Goal: Transaction & Acquisition: Book appointment/travel/reservation

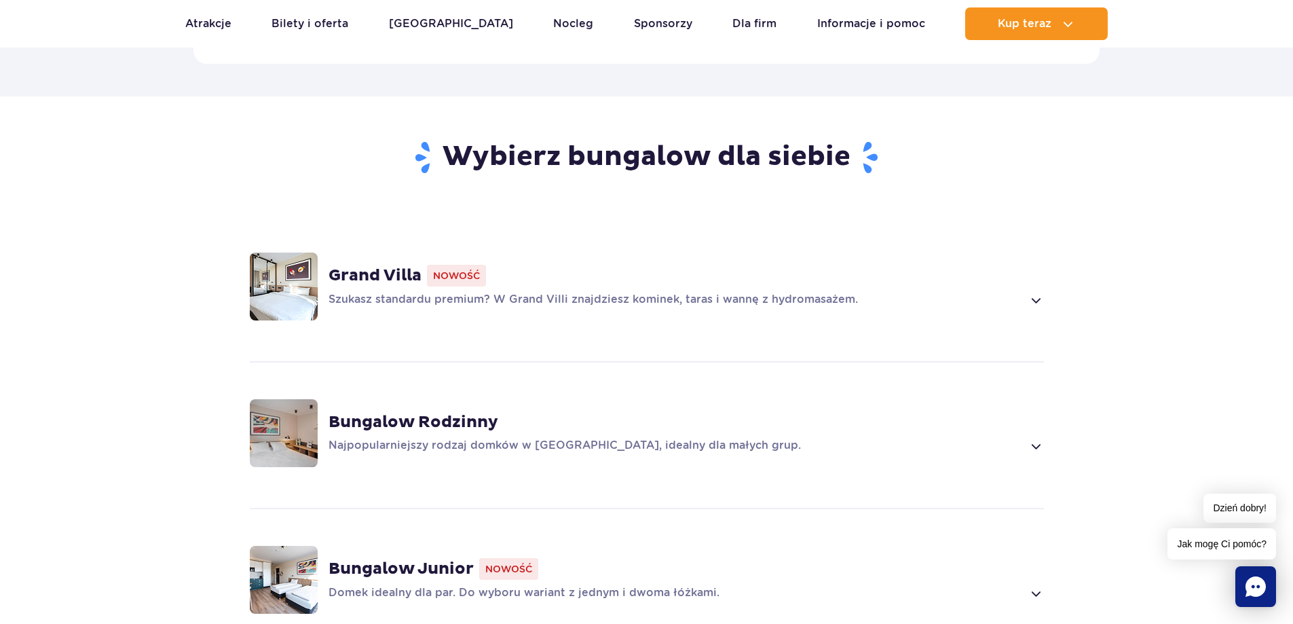
scroll to position [1018, 0]
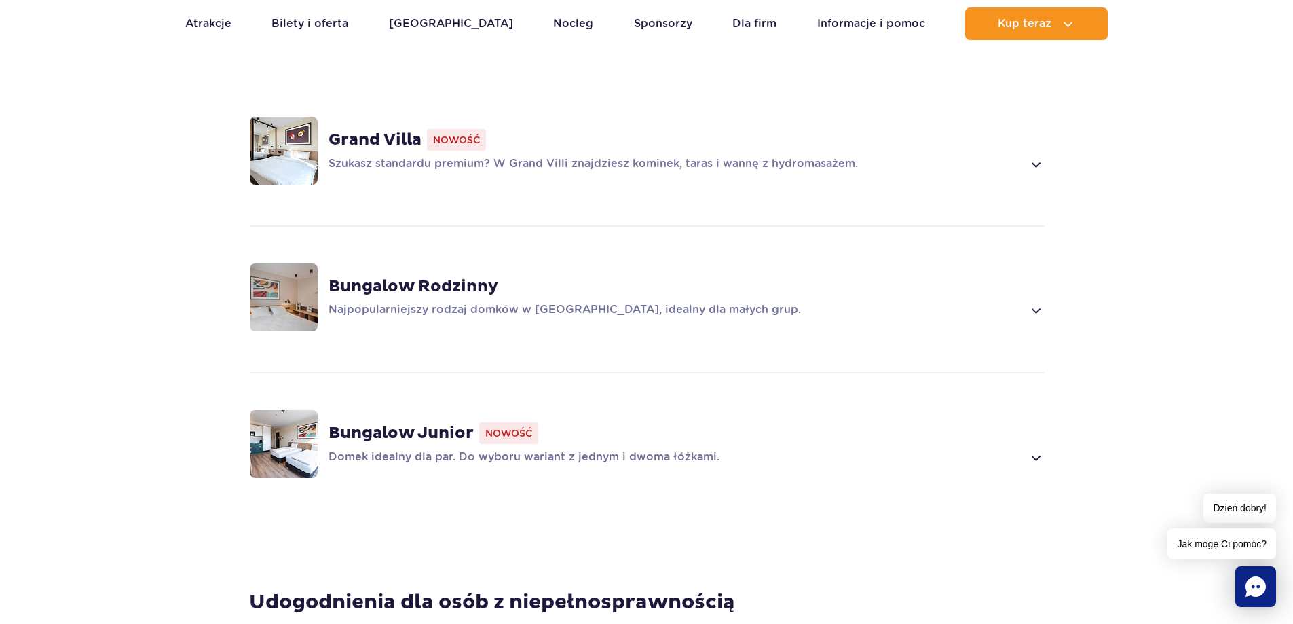
click at [1019, 302] on p "Najpopularniejszy rodzaj domków w [GEOGRAPHIC_DATA], idealny dla małych grup." at bounding box center [675, 310] width 694 height 16
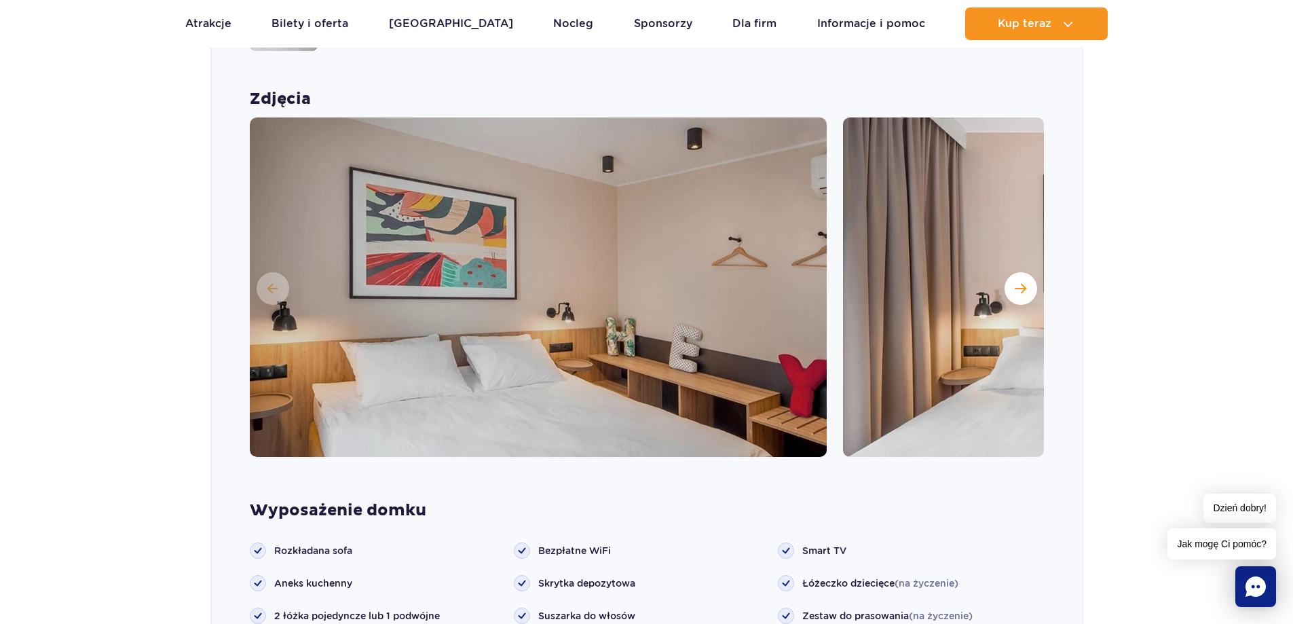
scroll to position [1362, 0]
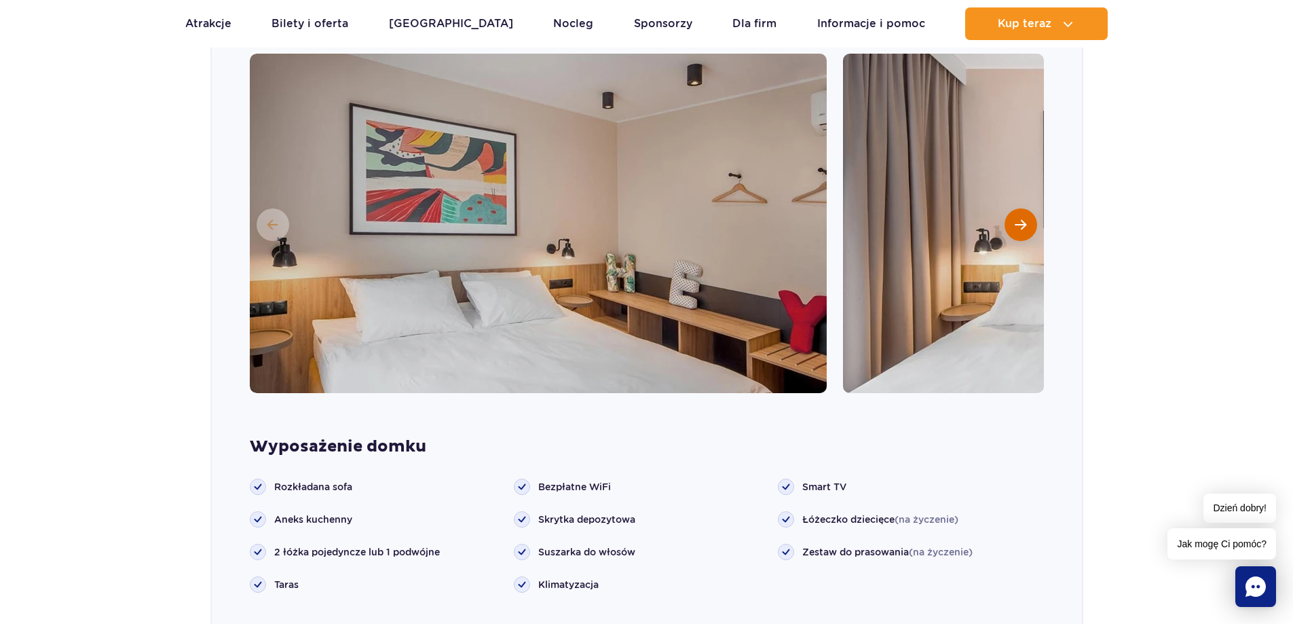
click at [1031, 208] on button "Następny slajd" at bounding box center [1020, 224] width 33 height 33
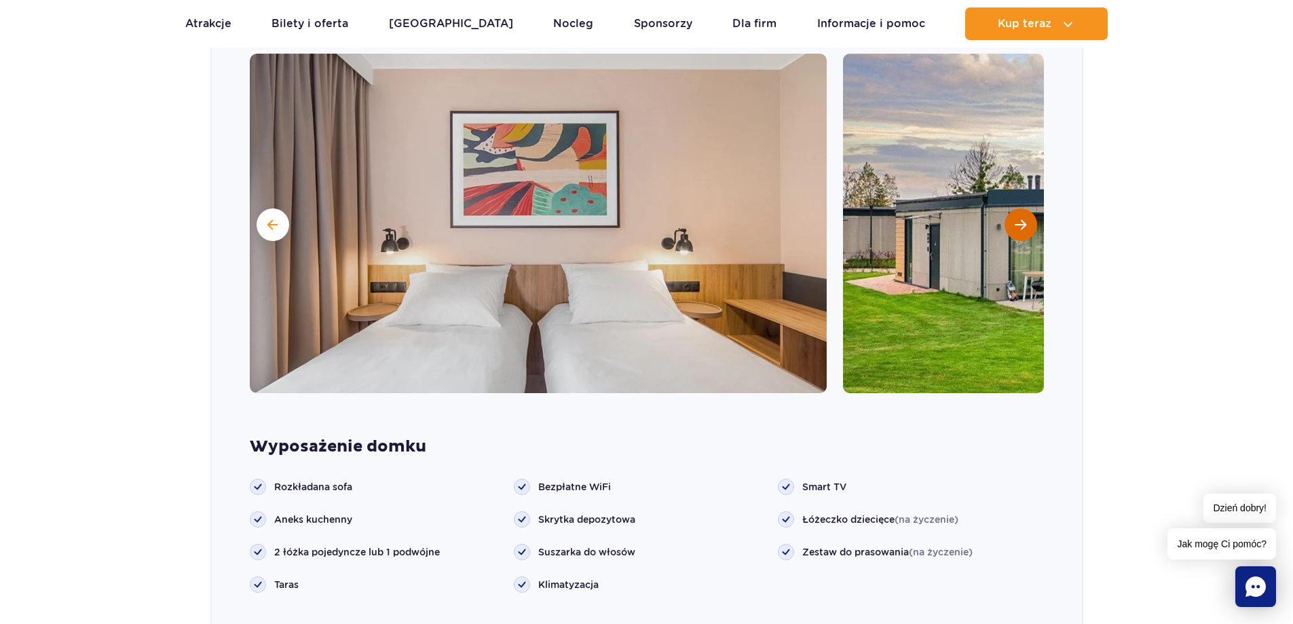
click at [1031, 208] on button "Następny slajd" at bounding box center [1020, 224] width 33 height 33
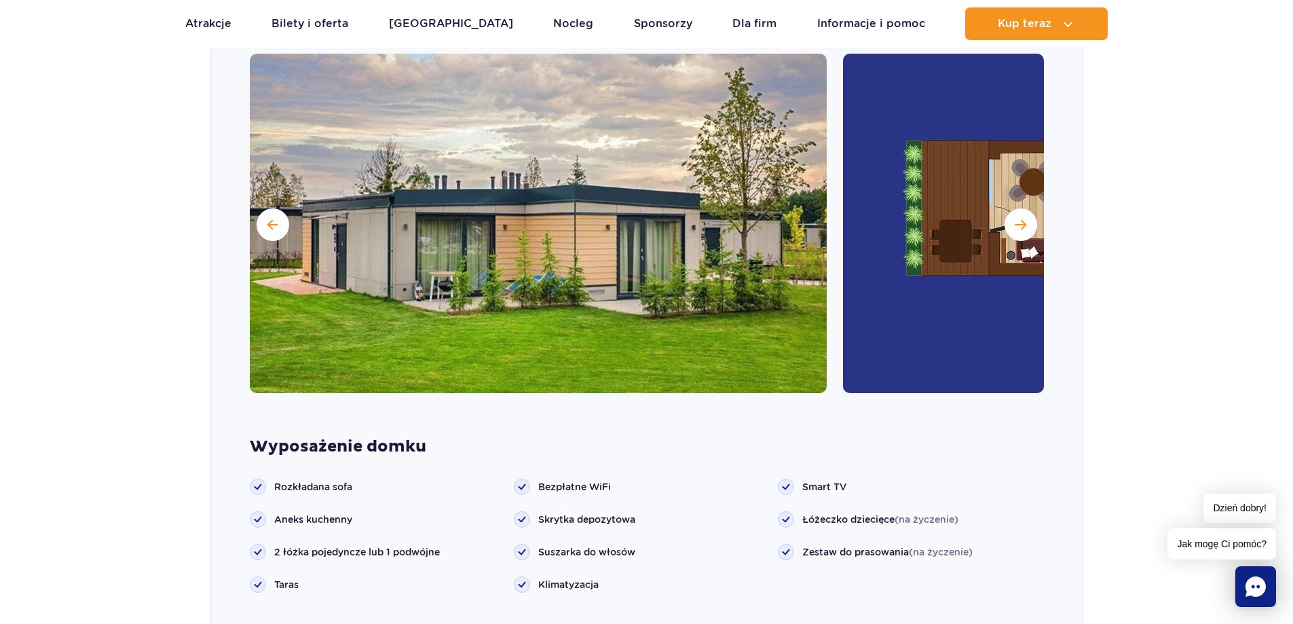
click at [947, 222] on img at bounding box center [1131, 223] width 577 height 339
click at [1028, 208] on button "Następny slajd" at bounding box center [1020, 224] width 33 height 33
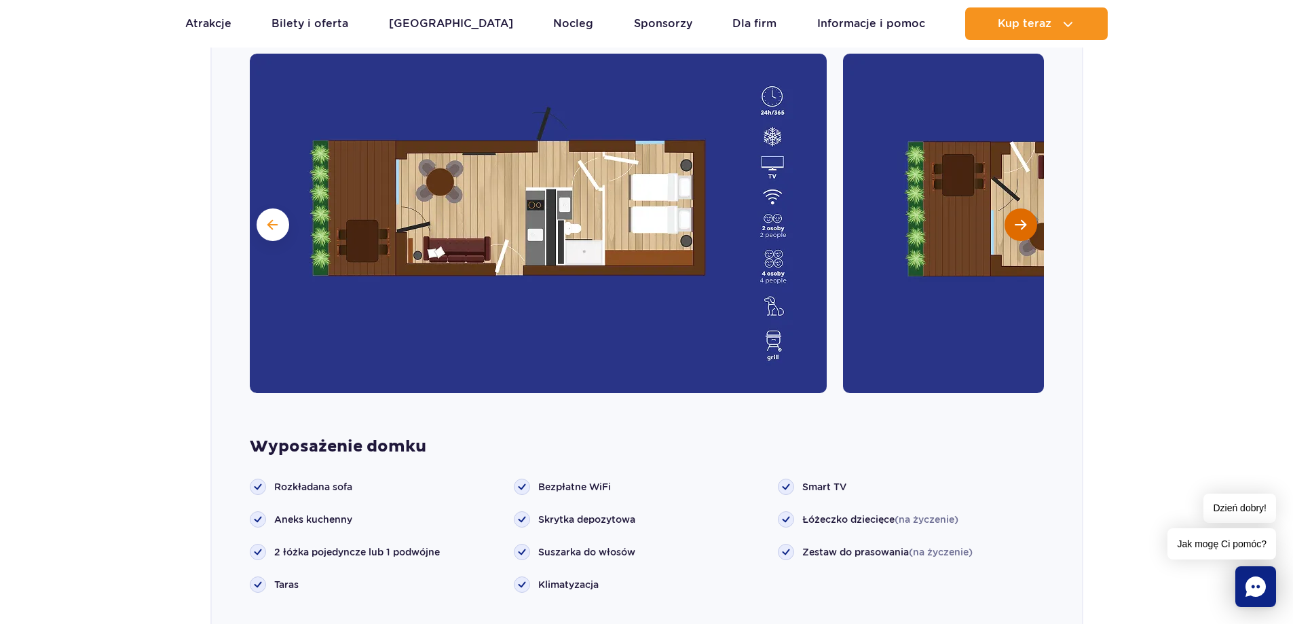
click at [1016, 218] on span "Następny slajd" at bounding box center [1020, 224] width 12 height 12
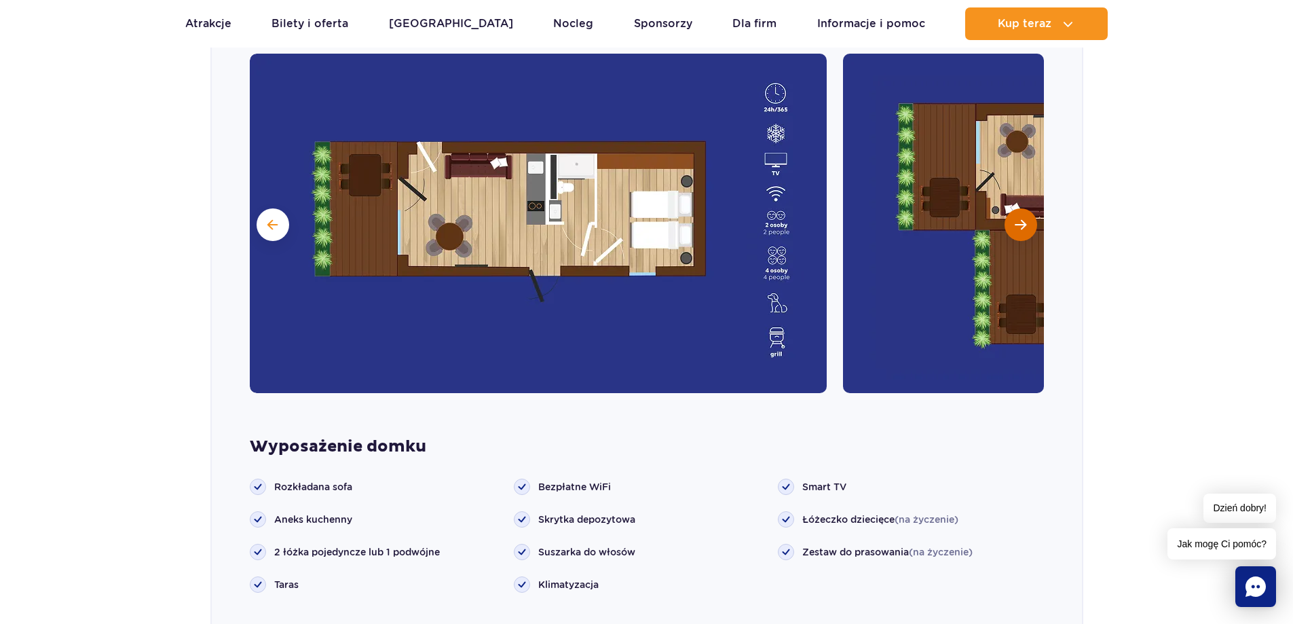
click at [1010, 208] on button "Następny slajd" at bounding box center [1020, 224] width 33 height 33
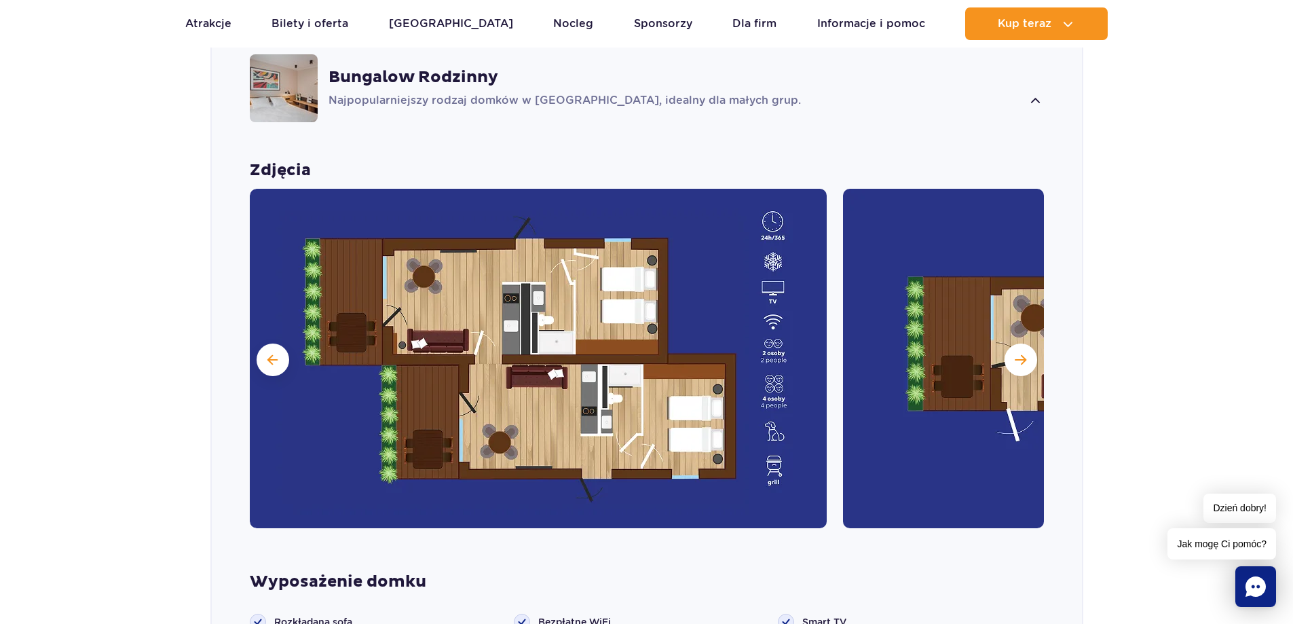
scroll to position [1226, 0]
click at [1027, 344] on button "Następny slajd" at bounding box center [1020, 360] width 33 height 33
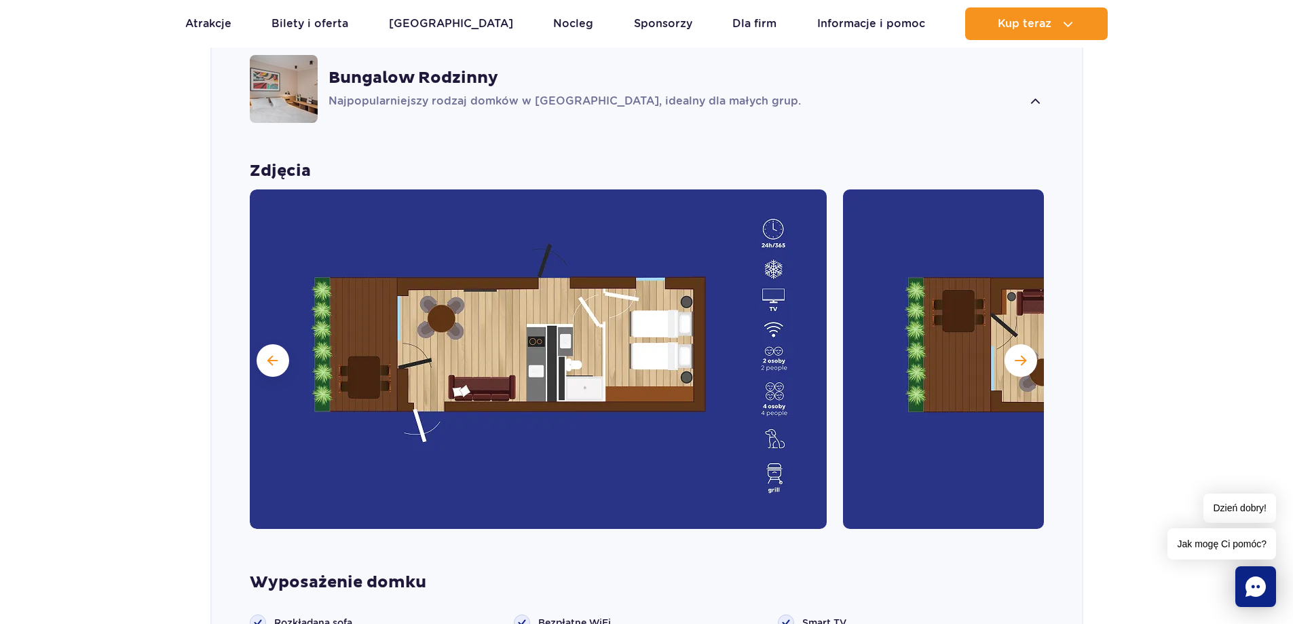
click at [179, 128] on section "Wybierz bungalow dla siebie Grand Villa Nowość Szukasz standardu premium? W Gra…" at bounding box center [646, 432] width 1293 height 1360
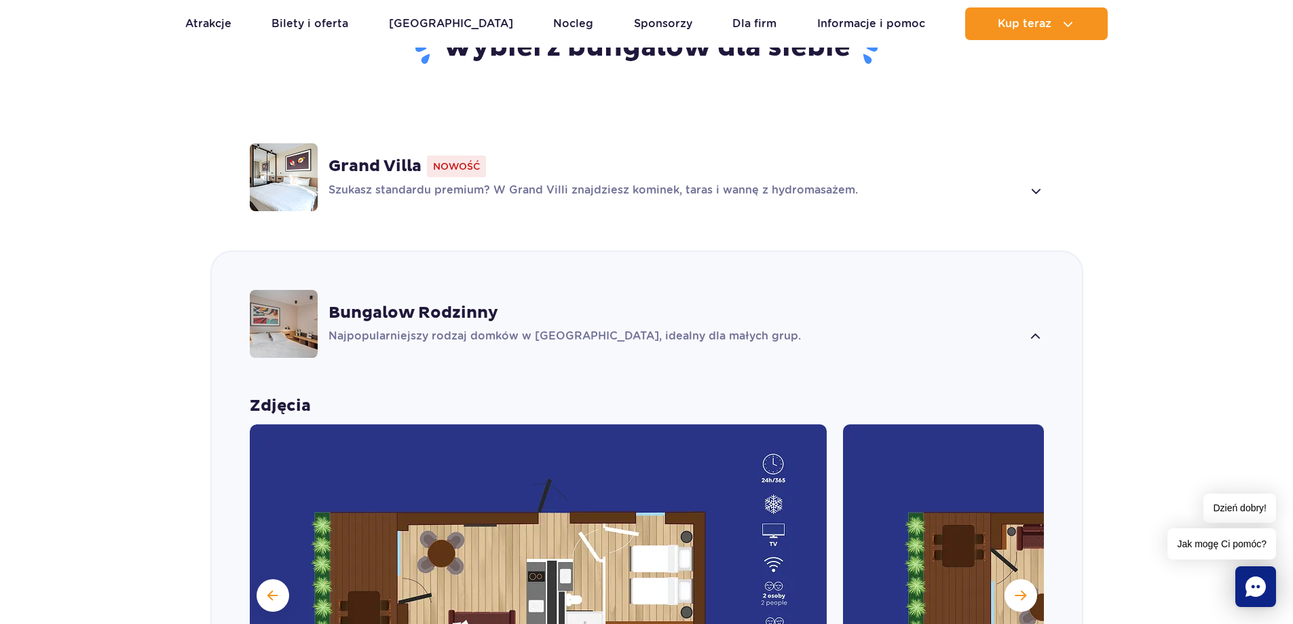
scroll to position [1023, 0]
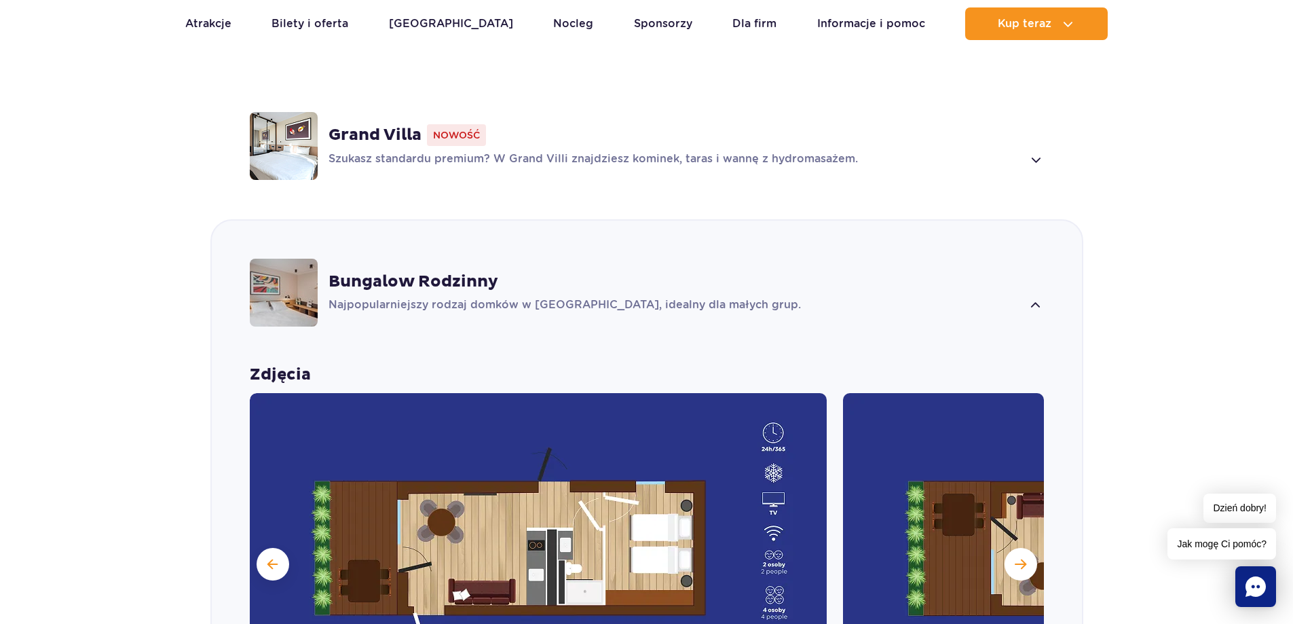
click at [609, 130] on div "Grand Villa Nowość Szukasz standardu premium? W Grand Villi znajdziesz kominek,…" at bounding box center [685, 145] width 715 height 43
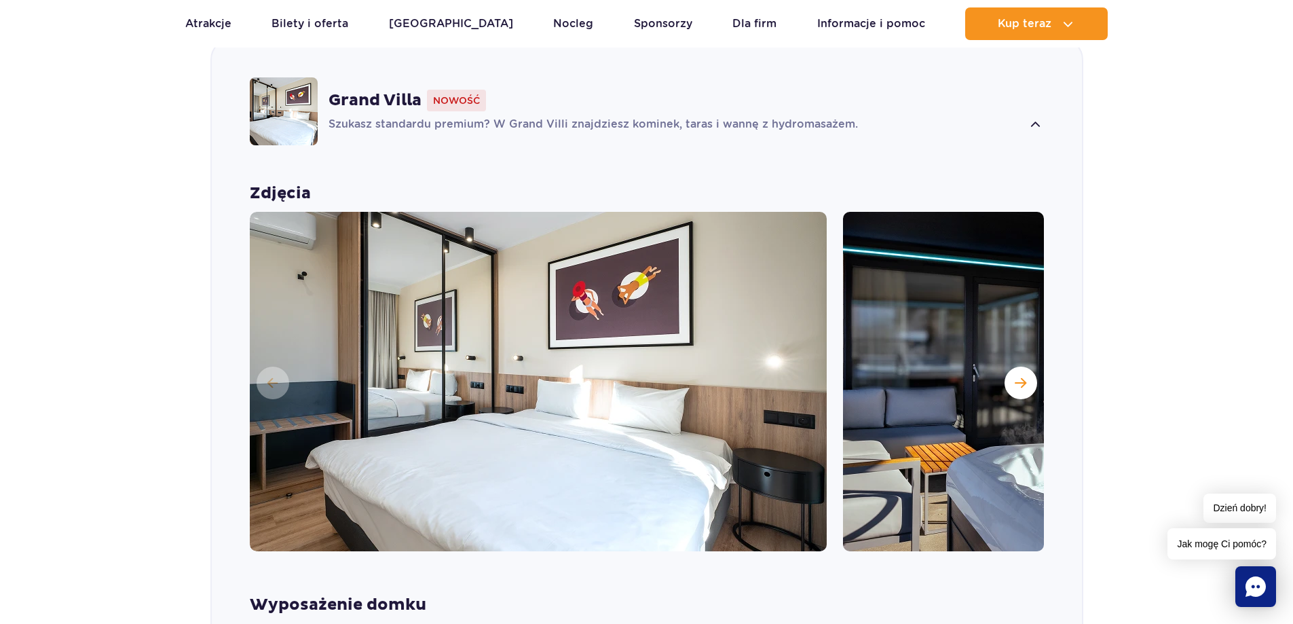
scroll to position [1081, 0]
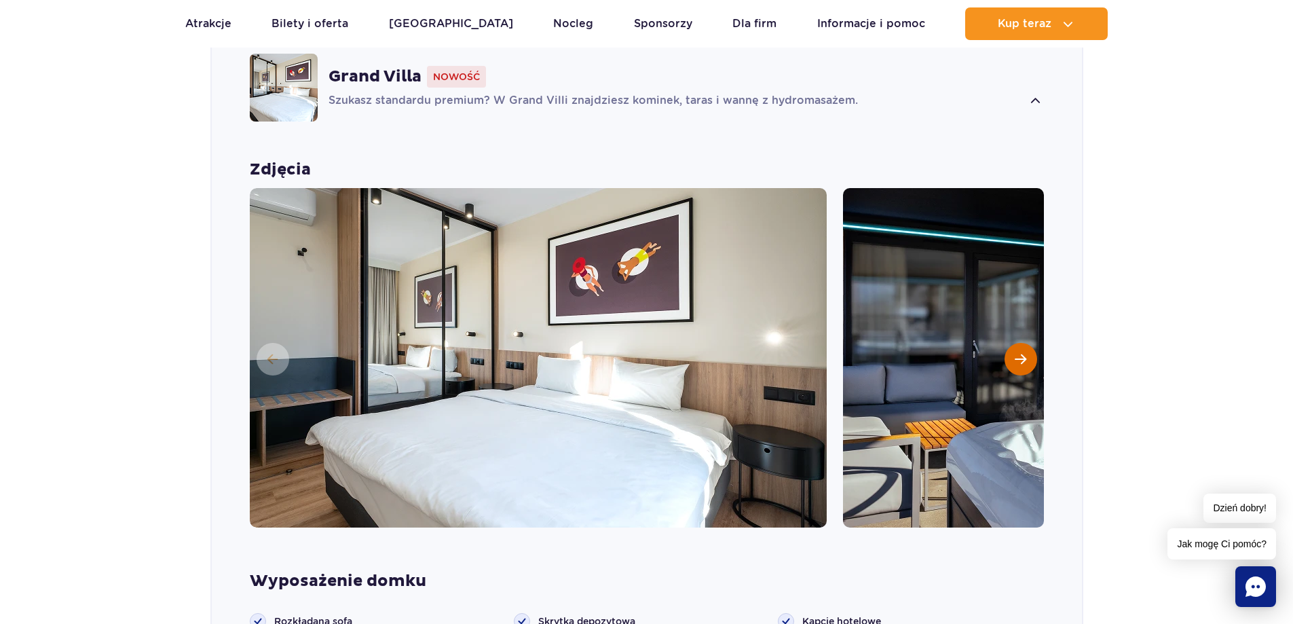
click at [1018, 353] on span "Następny slajd" at bounding box center [1020, 359] width 12 height 12
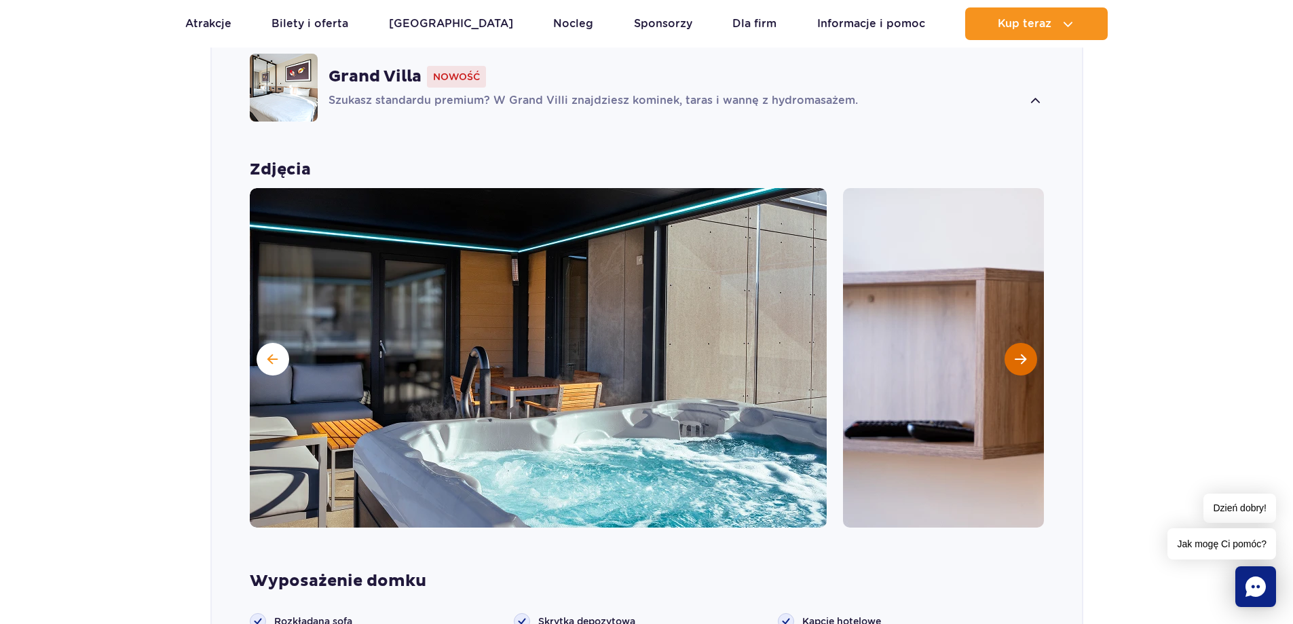
click at [1018, 353] on span "Następny slajd" at bounding box center [1020, 359] width 12 height 12
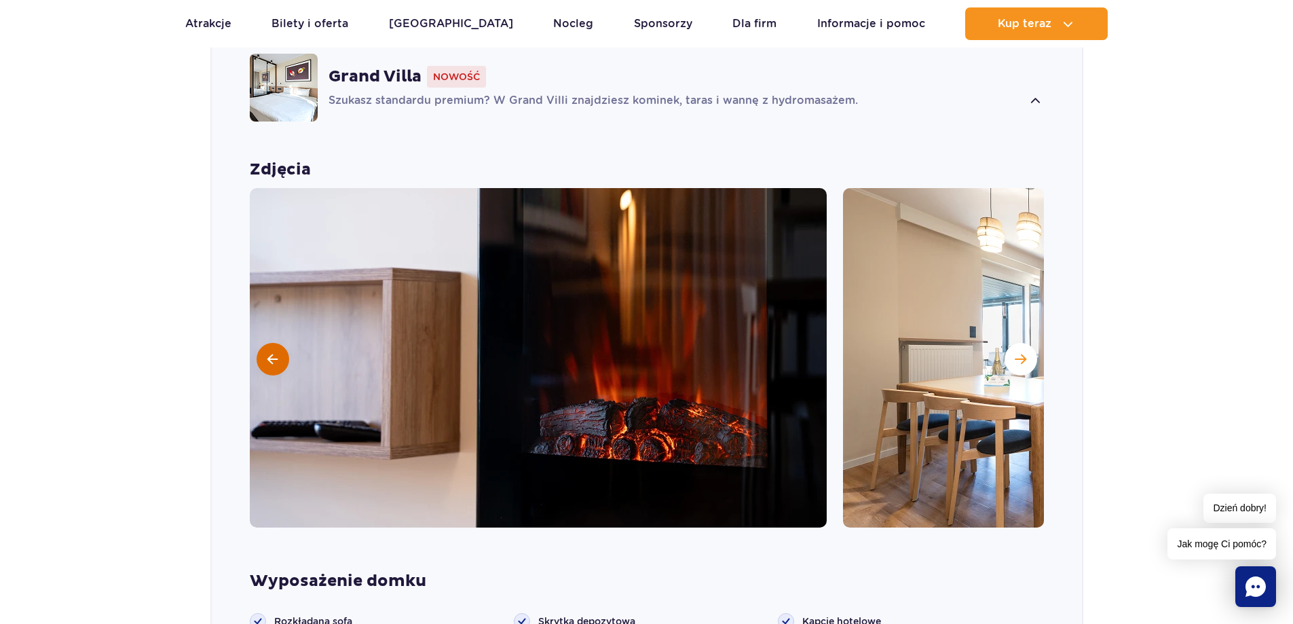
click at [274, 353] on span at bounding box center [272, 359] width 10 height 12
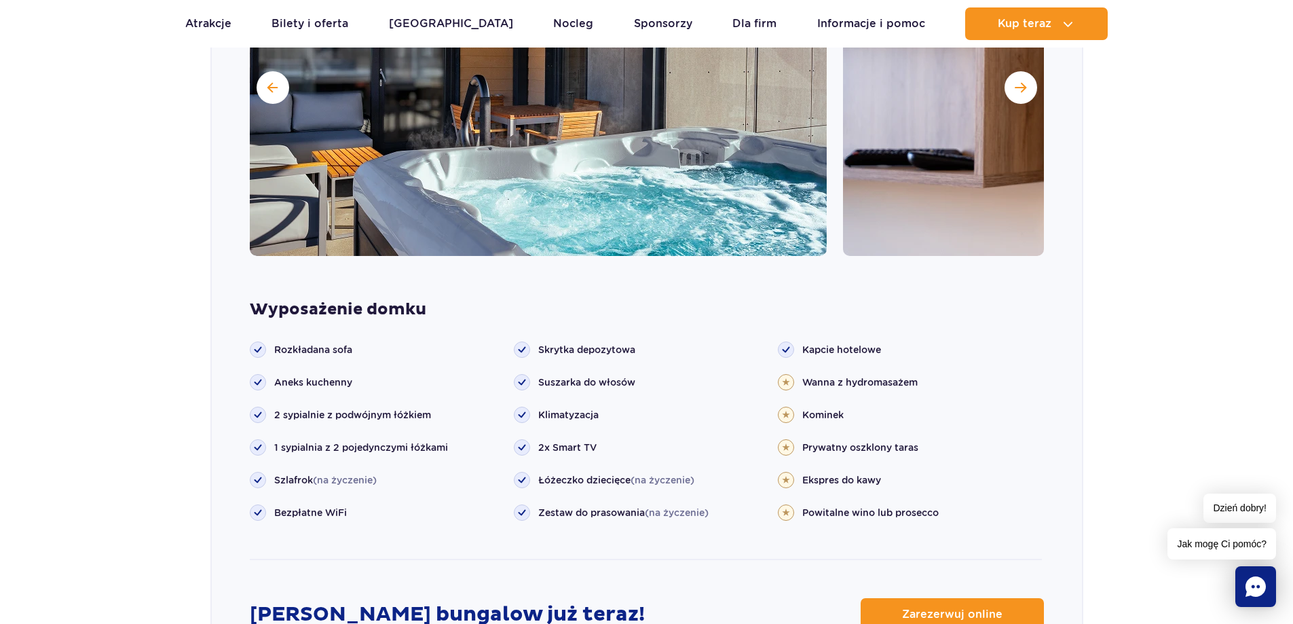
scroll to position [1488, 0]
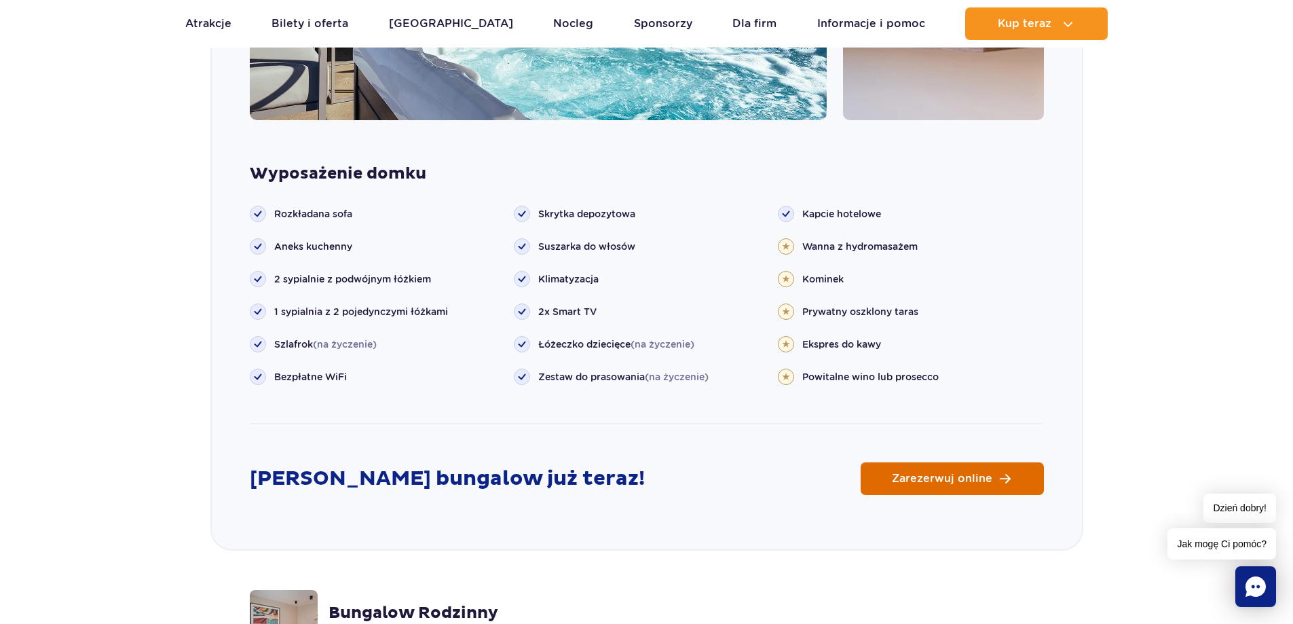
click at [910, 473] on span "Zarezerwuj online" at bounding box center [942, 478] width 100 height 11
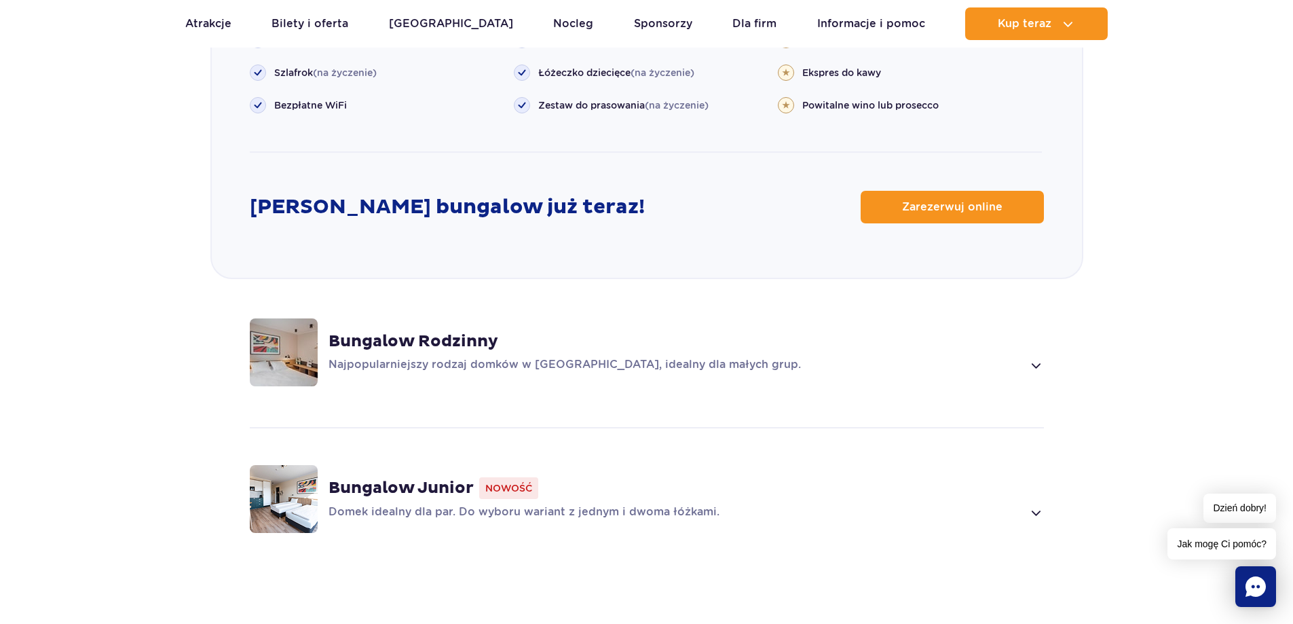
scroll to position [1895, 0]
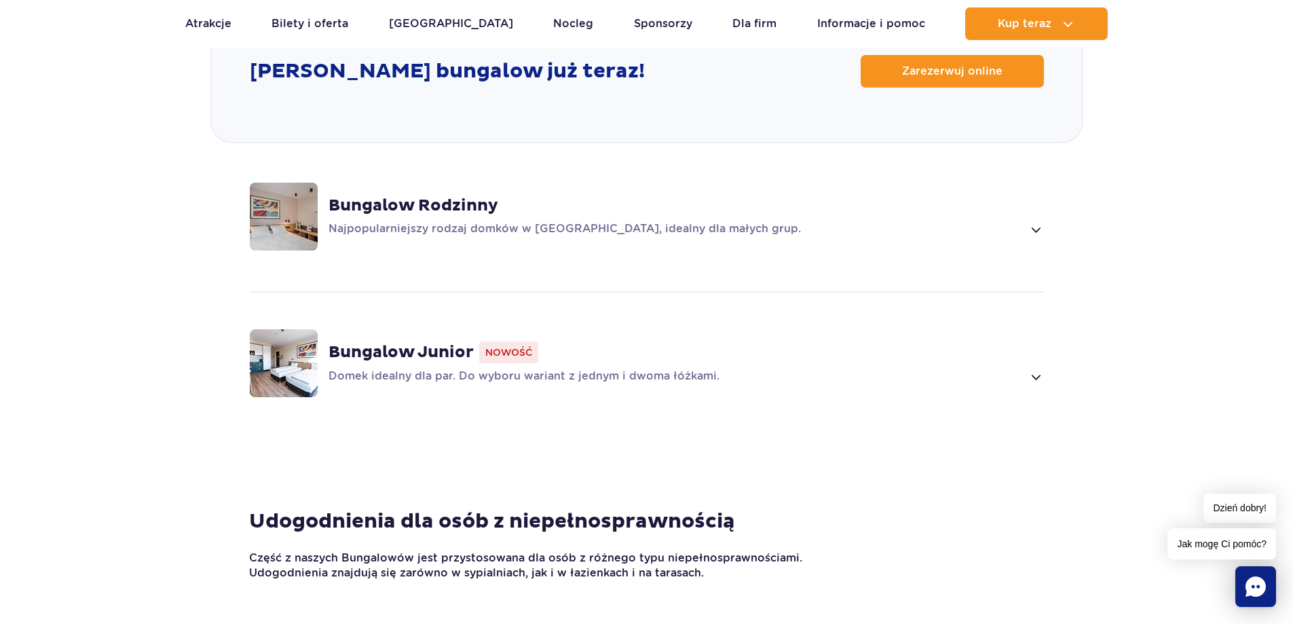
click at [1024, 368] on div "Domek idealny dla par. Do wyboru wariant z jednym i dwoma łóżkami." at bounding box center [685, 376] width 715 height 16
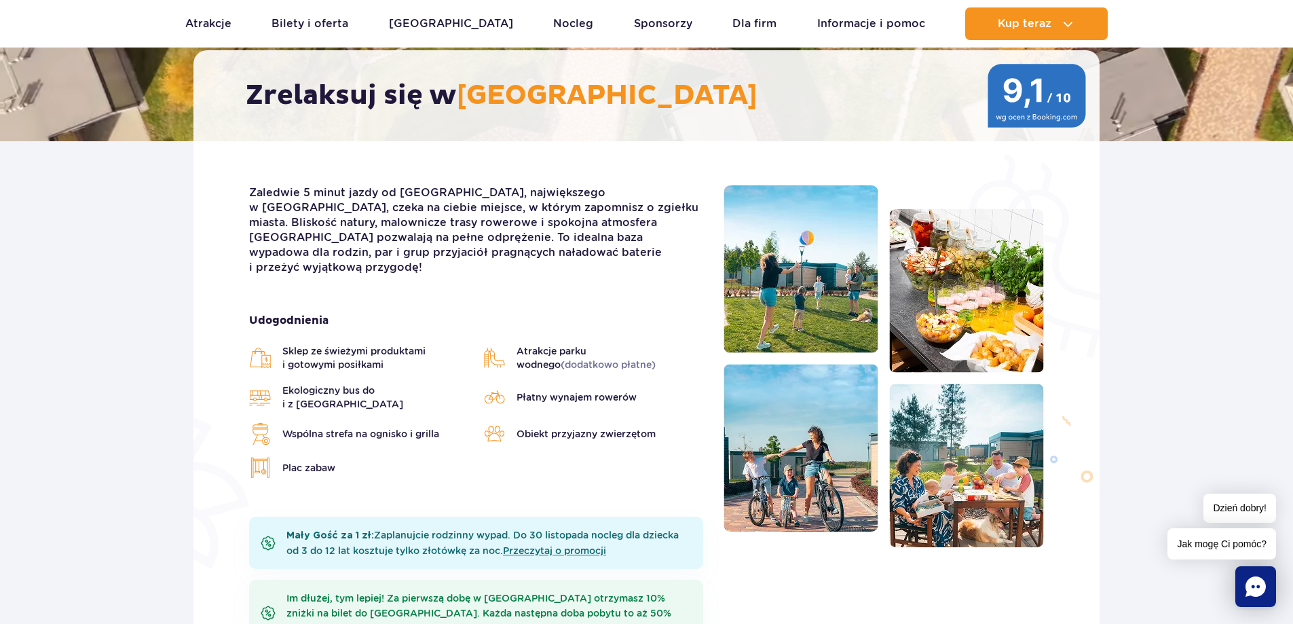
scroll to position [271, 0]
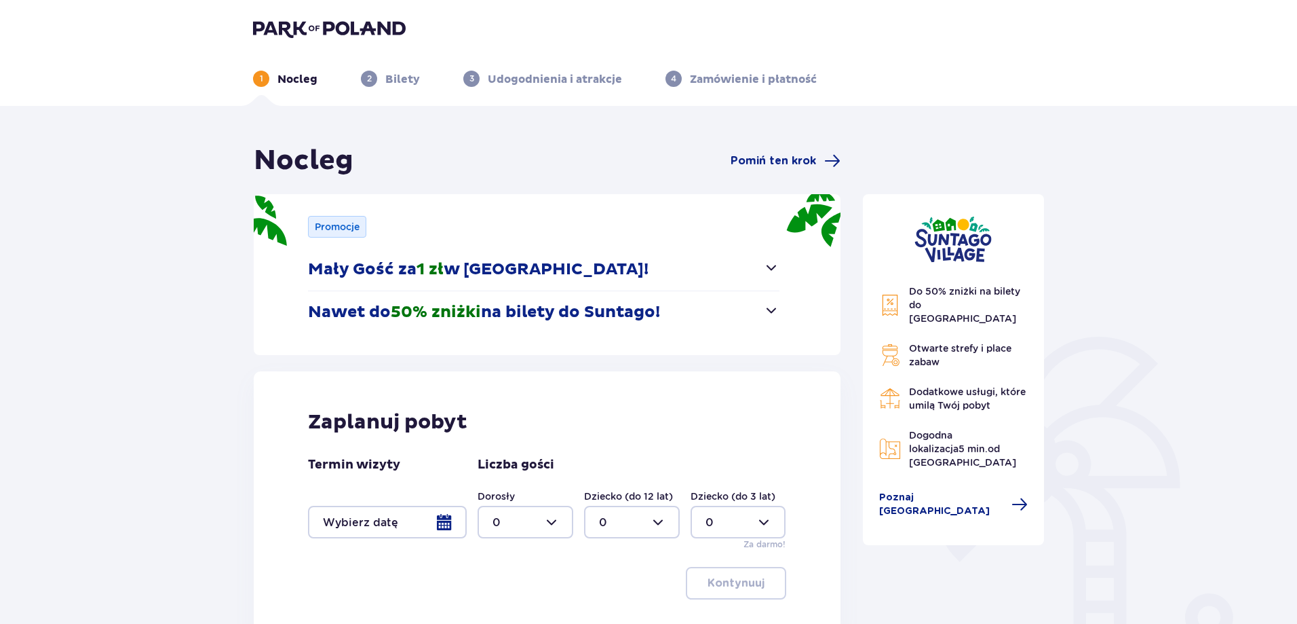
click at [417, 525] on div at bounding box center [387, 522] width 159 height 33
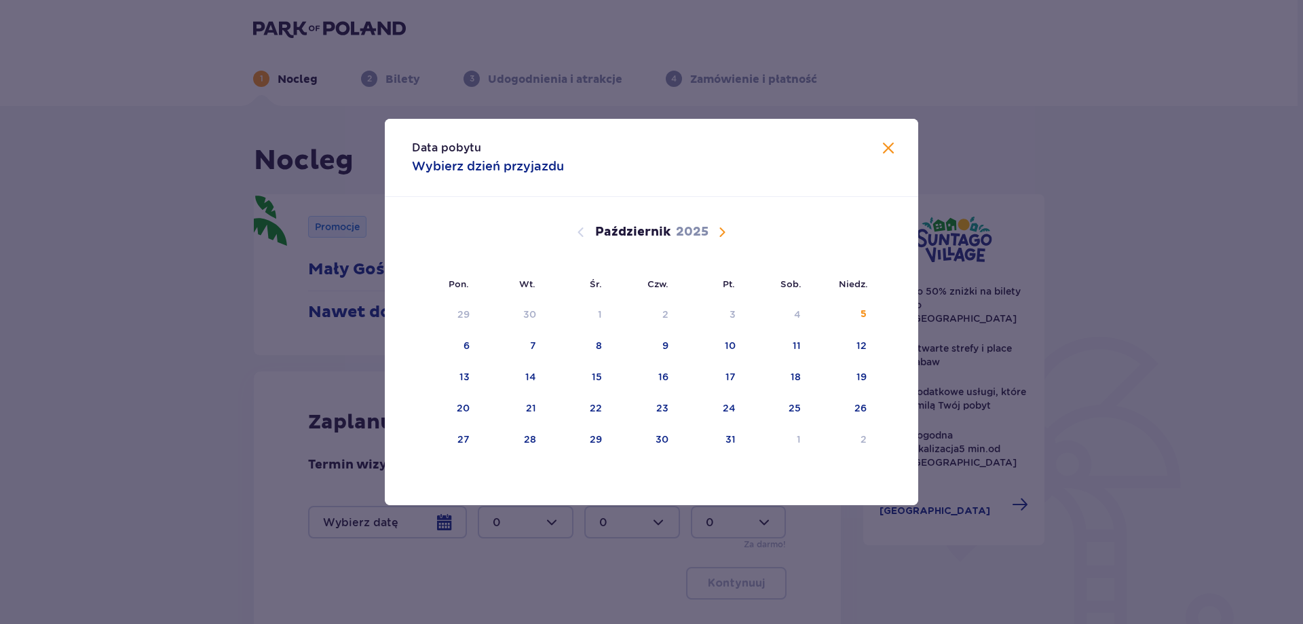
click at [717, 233] on span "Następny miesiąc" at bounding box center [722, 232] width 16 height 16
click at [728, 375] on div "14" at bounding box center [728, 377] width 11 height 14
click at [867, 380] on div "16" at bounding box center [842, 377] width 67 height 30
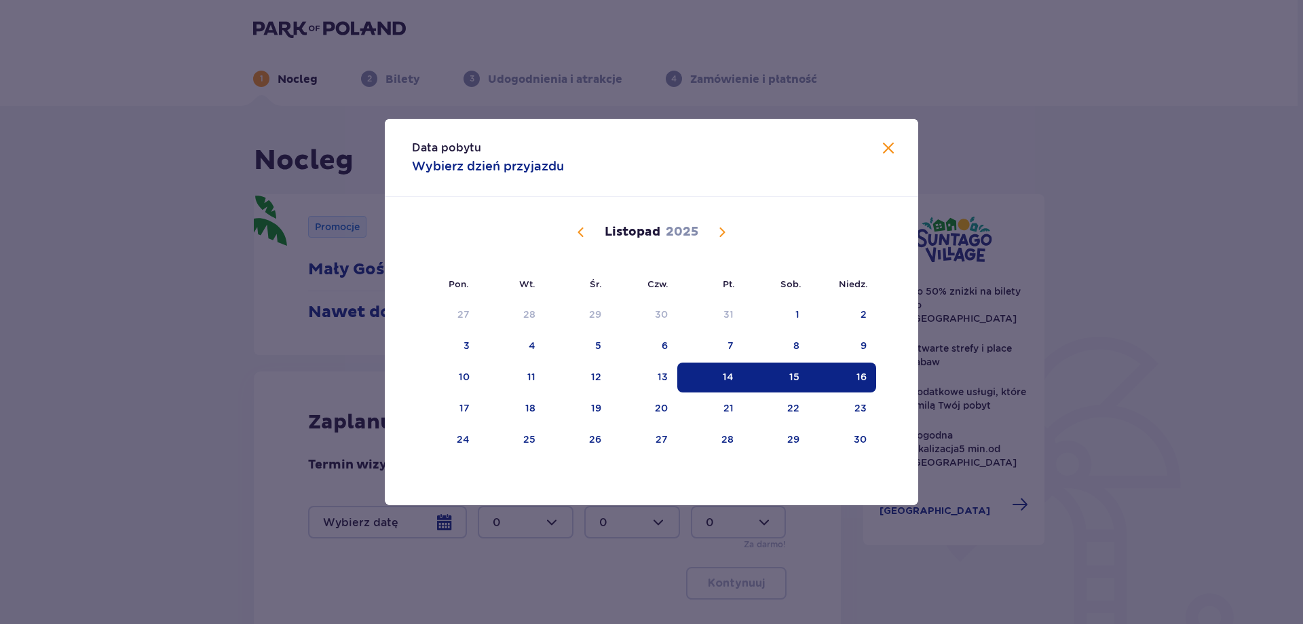
type input "14.11.25 - 16.11.25"
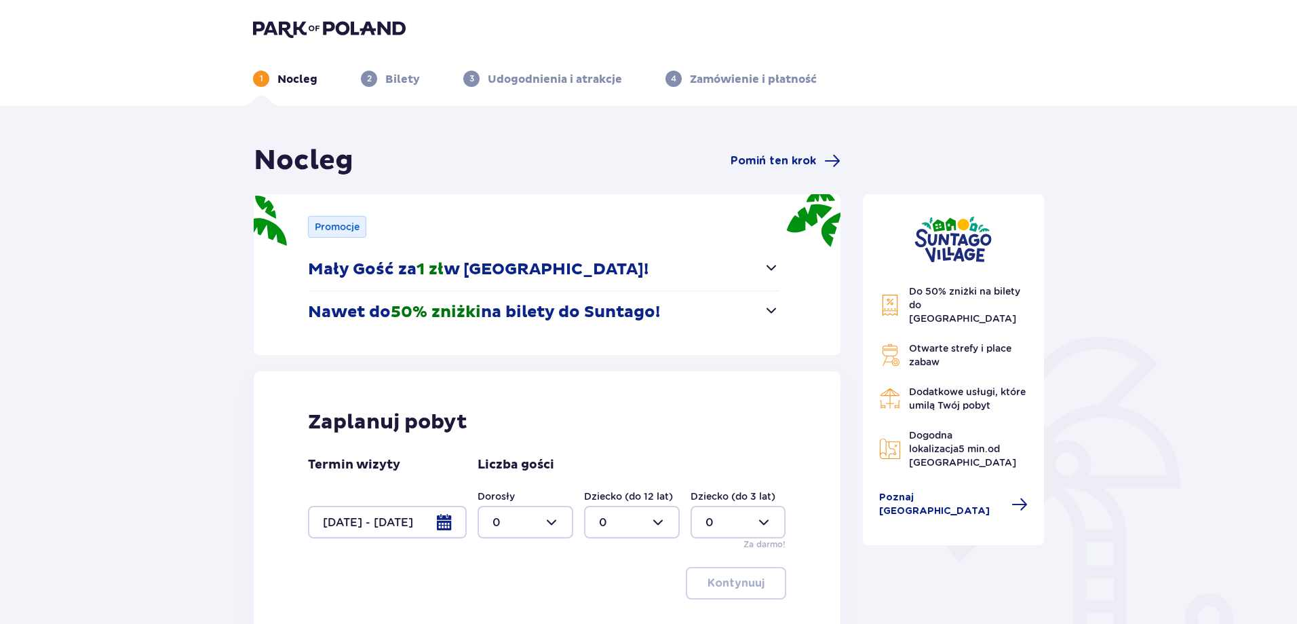
click at [550, 520] on div at bounding box center [526, 522] width 96 height 33
click at [513, 442] on div "2" at bounding box center [526, 446] width 66 height 15
type input "2"
click at [661, 518] on div at bounding box center [632, 522] width 96 height 33
click at [611, 411] on div "1" at bounding box center [632, 418] width 66 height 15
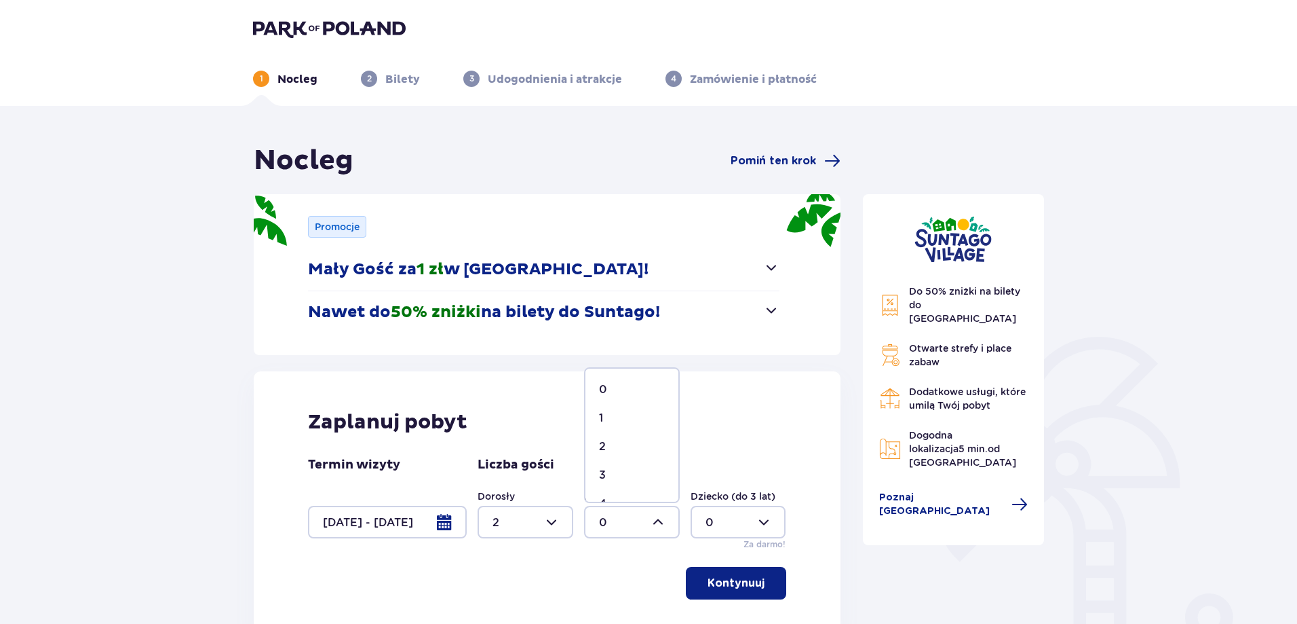
type input "1"
click at [733, 511] on div at bounding box center [739, 522] width 96 height 33
click at [615, 514] on div at bounding box center [632, 522] width 96 height 33
click at [721, 435] on div "Zaplanuj pobyt" at bounding box center [547, 422] width 478 height 26
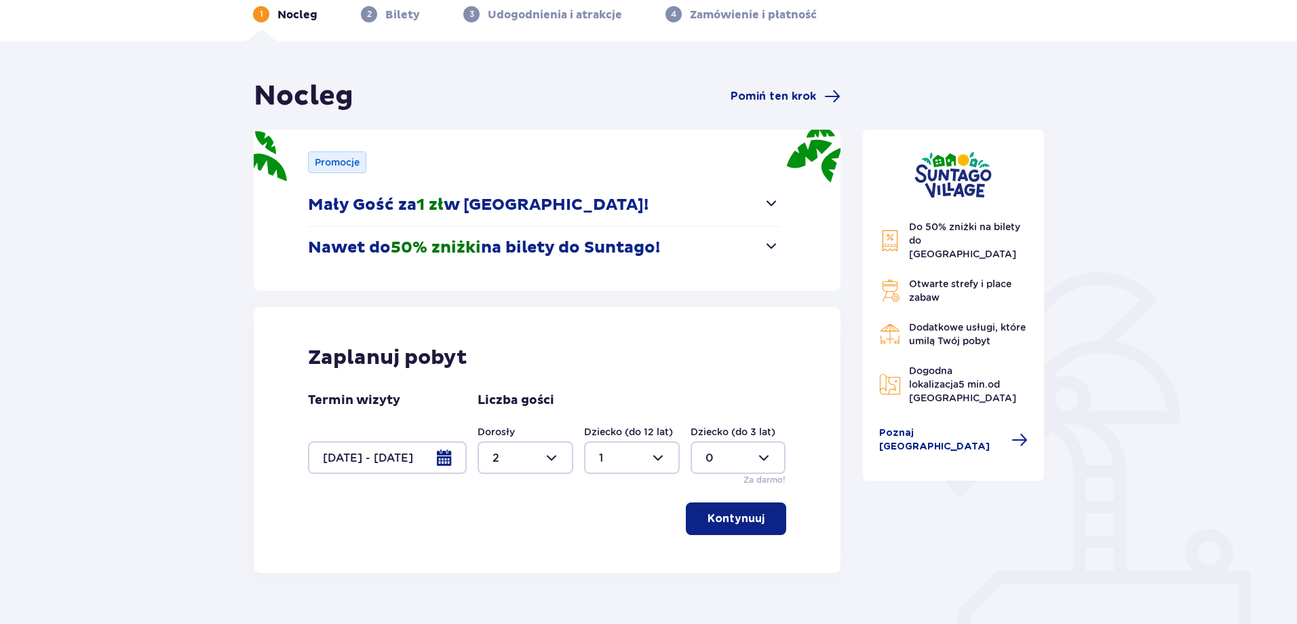
scroll to position [68, 0]
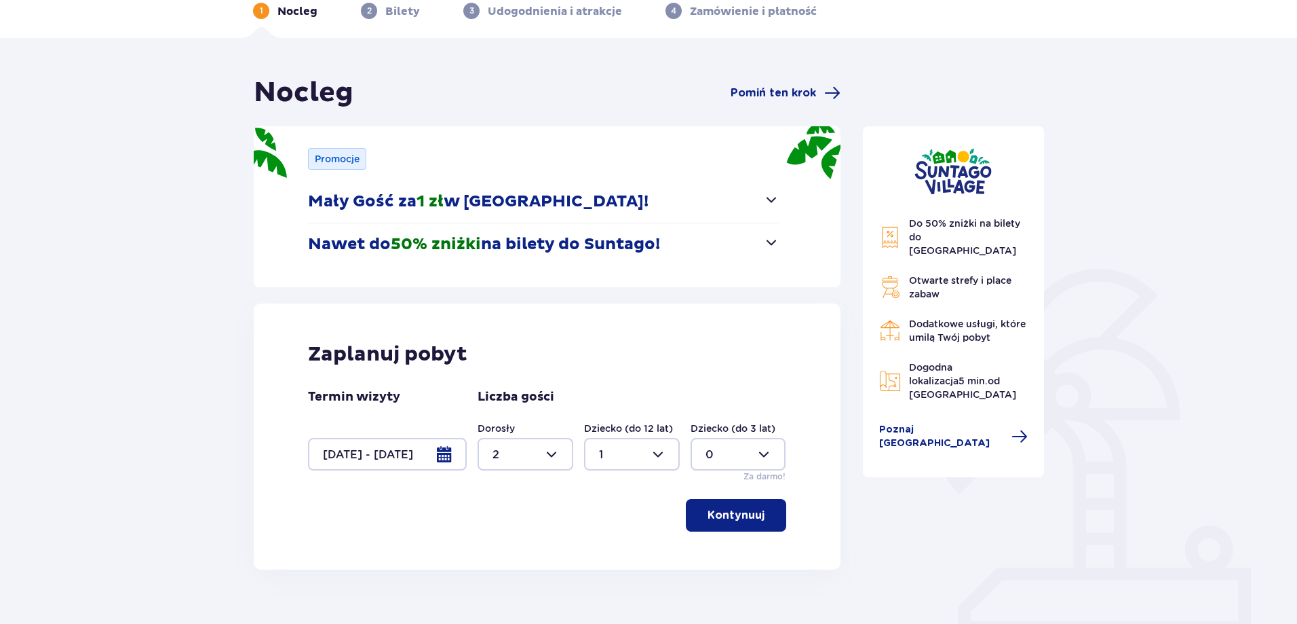
click at [531, 457] on div at bounding box center [526, 454] width 96 height 33
click at [513, 575] on div "3" at bounding box center [526, 580] width 66 height 15
type input "3"
click at [758, 514] on button "Kontynuuj" at bounding box center [736, 515] width 100 height 33
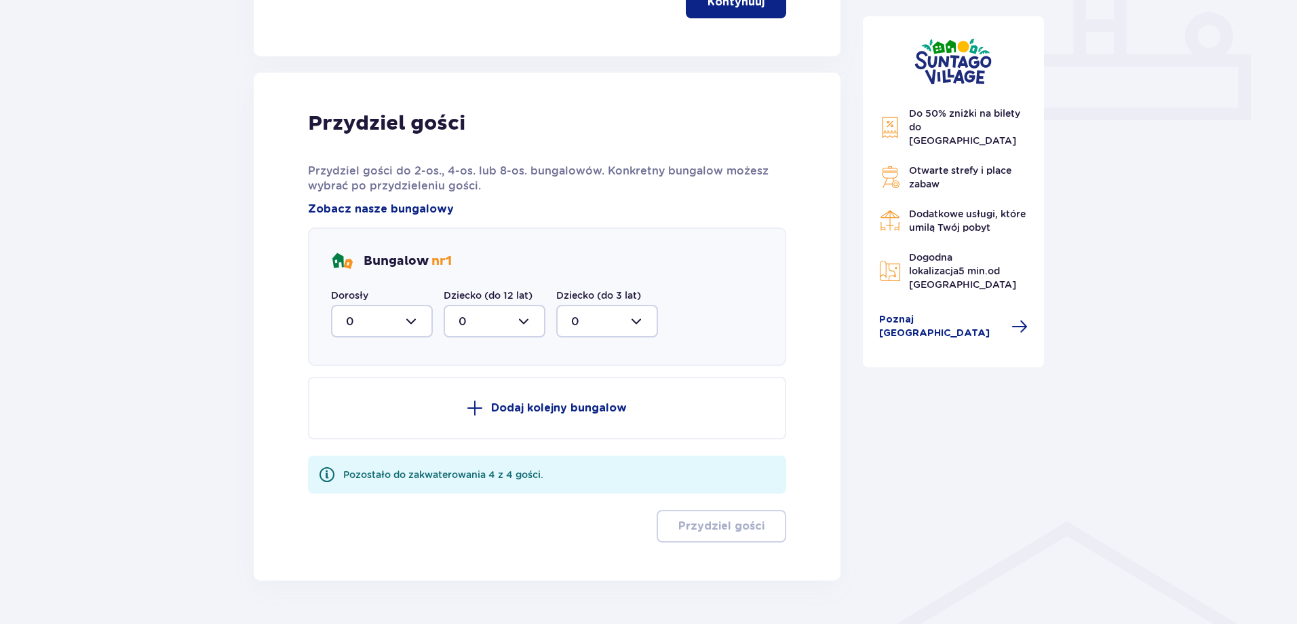
scroll to position [551, 0]
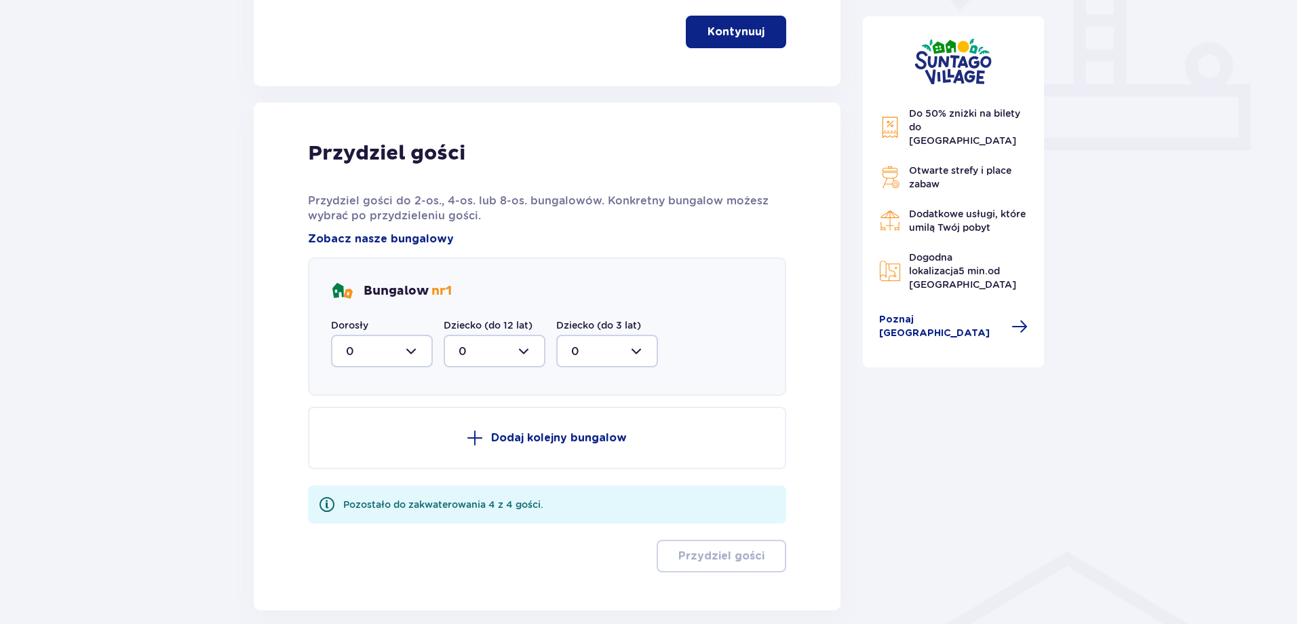
click at [413, 344] on div at bounding box center [382, 351] width 102 height 33
click at [361, 478] on div "3" at bounding box center [382, 477] width 72 height 15
type input "3"
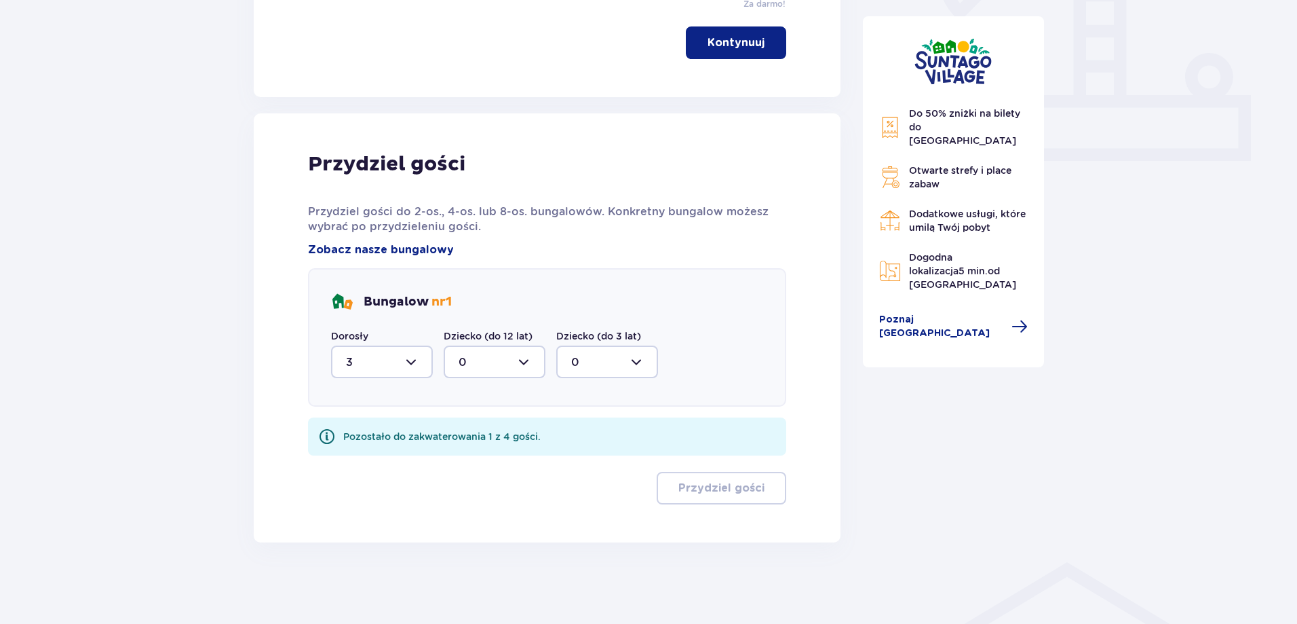
click at [507, 373] on div at bounding box center [495, 361] width 102 height 33
click at [495, 432] on div "1" at bounding box center [495, 431] width 72 height 15
type input "1"
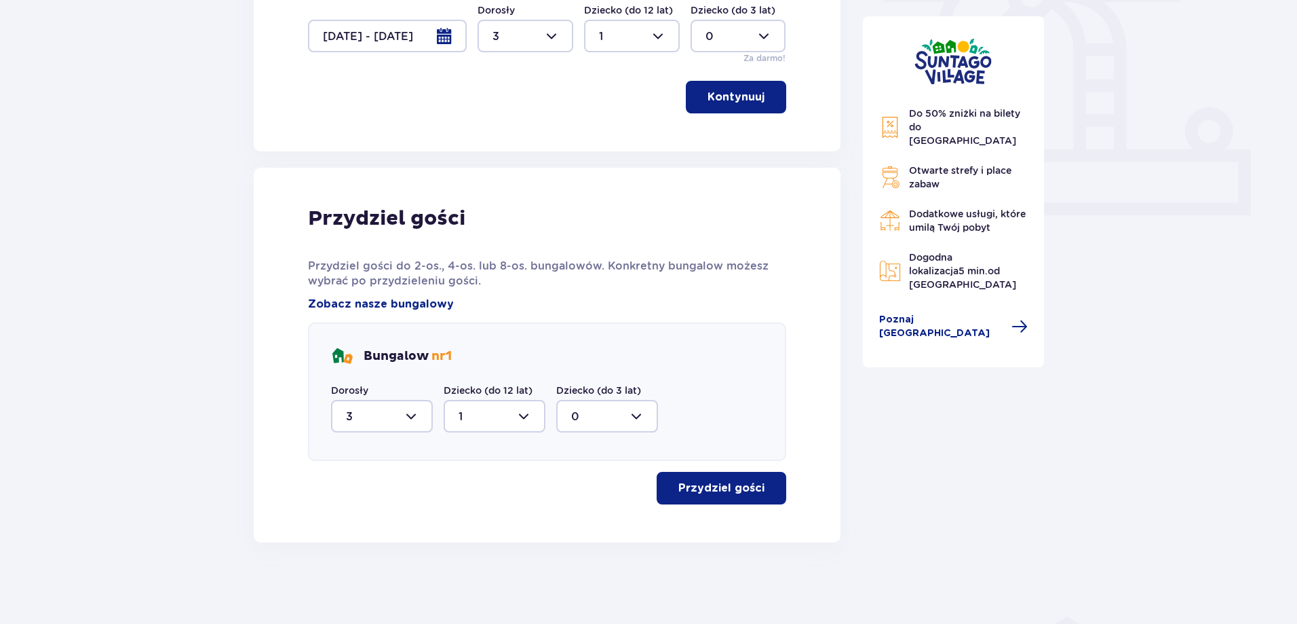
scroll to position [486, 0]
click at [712, 493] on p "Przydziel gości" at bounding box center [722, 487] width 86 height 15
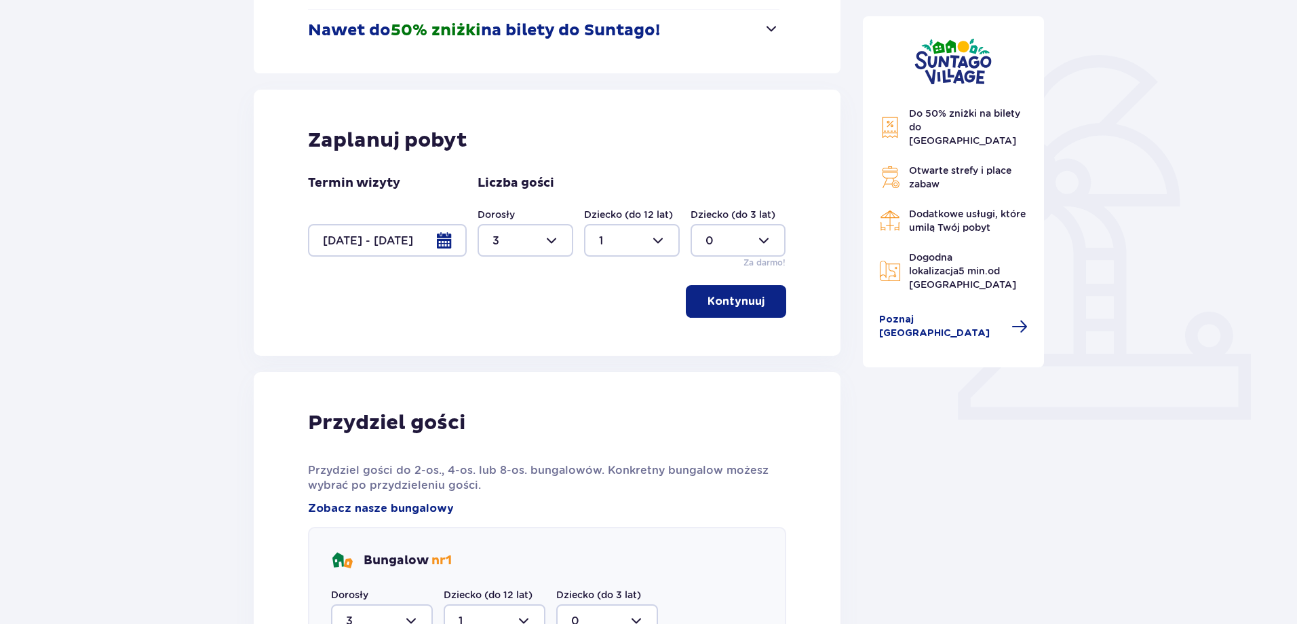
scroll to position [0, 0]
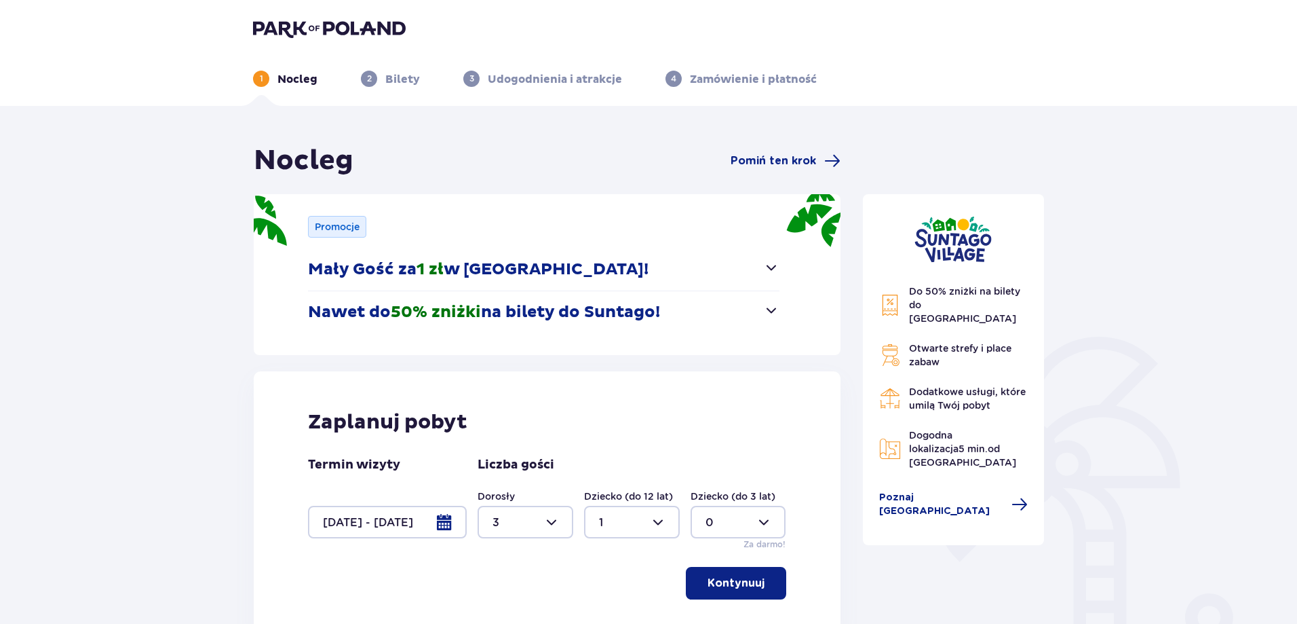
click at [772, 307] on span "button" at bounding box center [771, 310] width 16 height 16
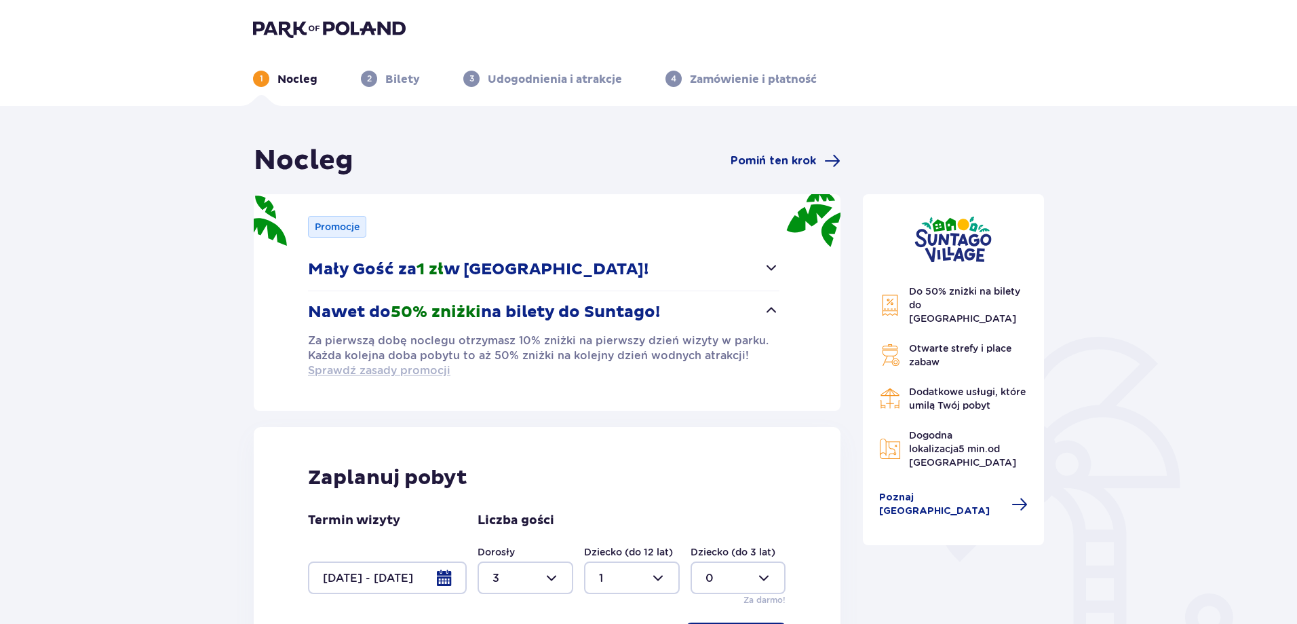
click at [395, 374] on span "Sprawdź zasady promocji" at bounding box center [379, 370] width 142 height 15
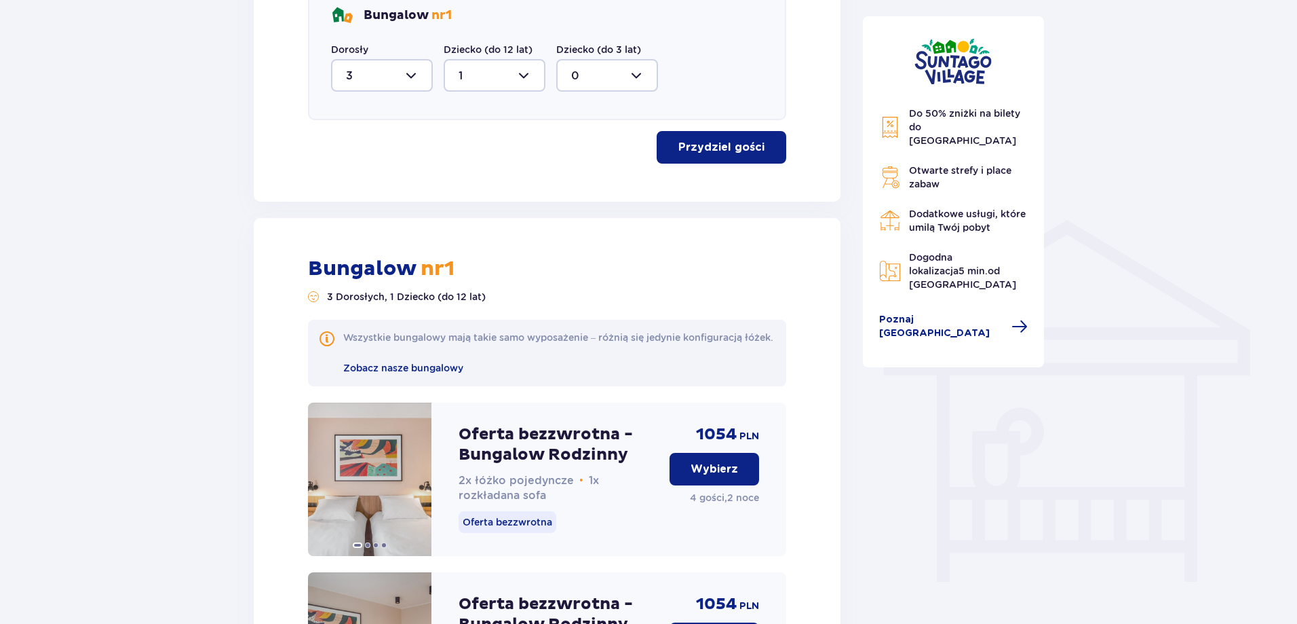
scroll to position [1221, 0]
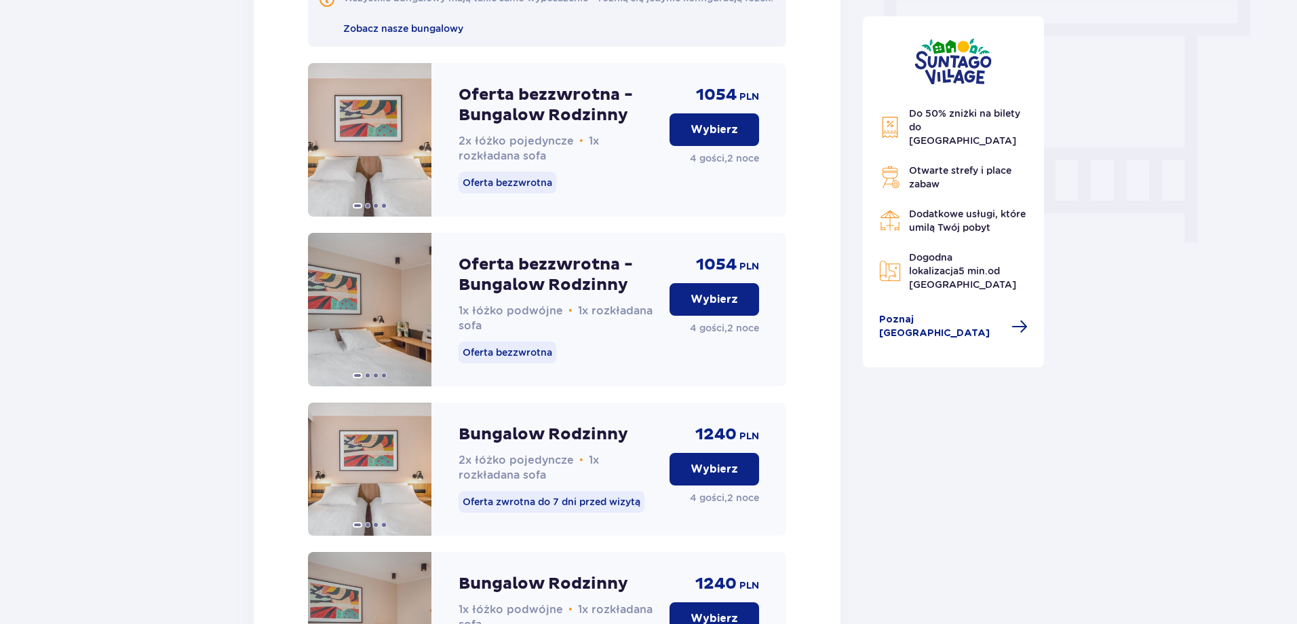
click at [735, 137] on p "Wybierz" at bounding box center [714, 129] width 47 height 15
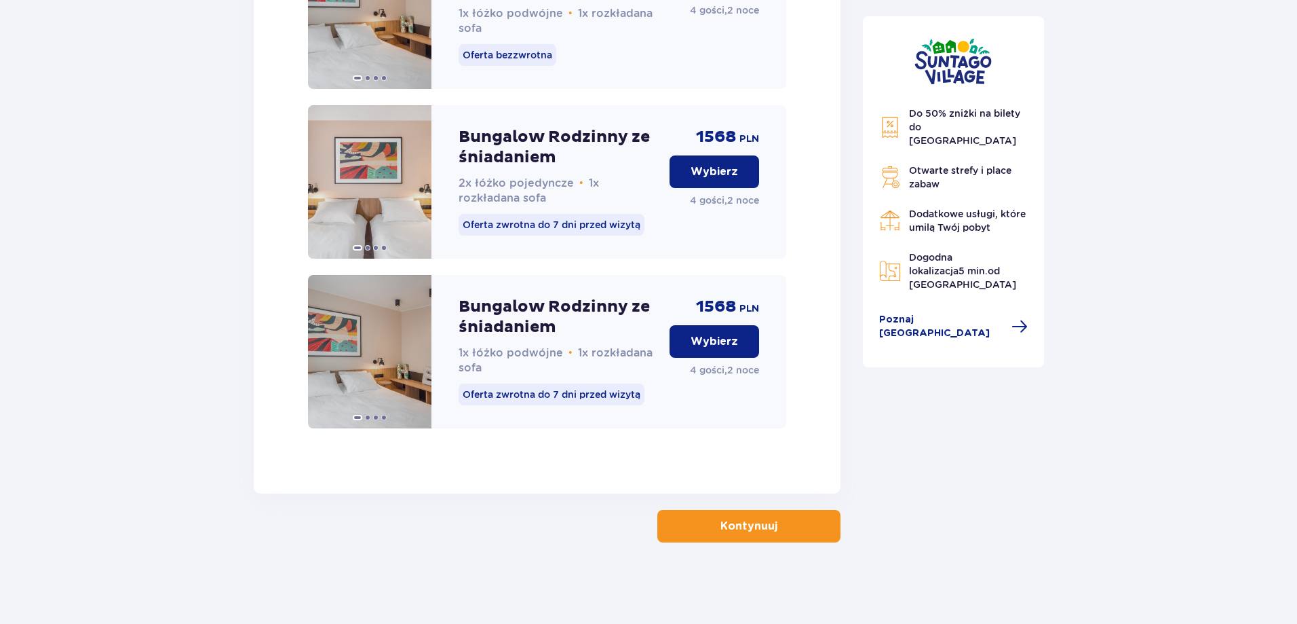
scroll to position [2211, 0]
click at [823, 541] on button "Kontynuuj" at bounding box center [749, 526] width 183 height 33
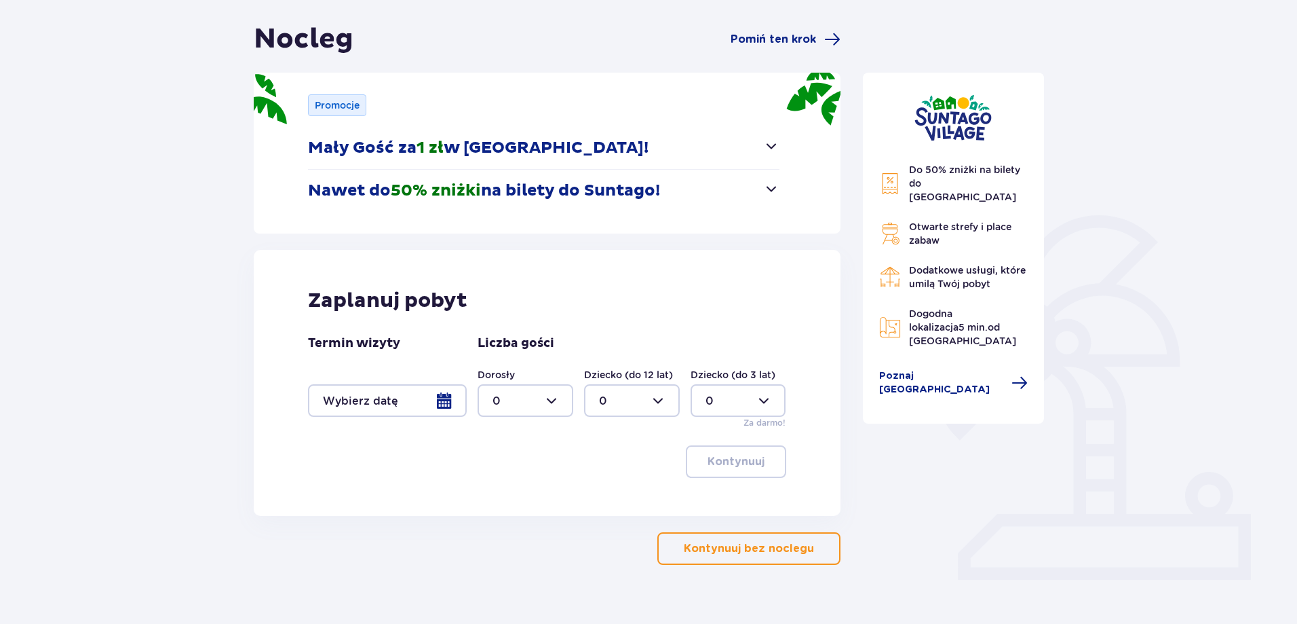
scroll to position [144, 0]
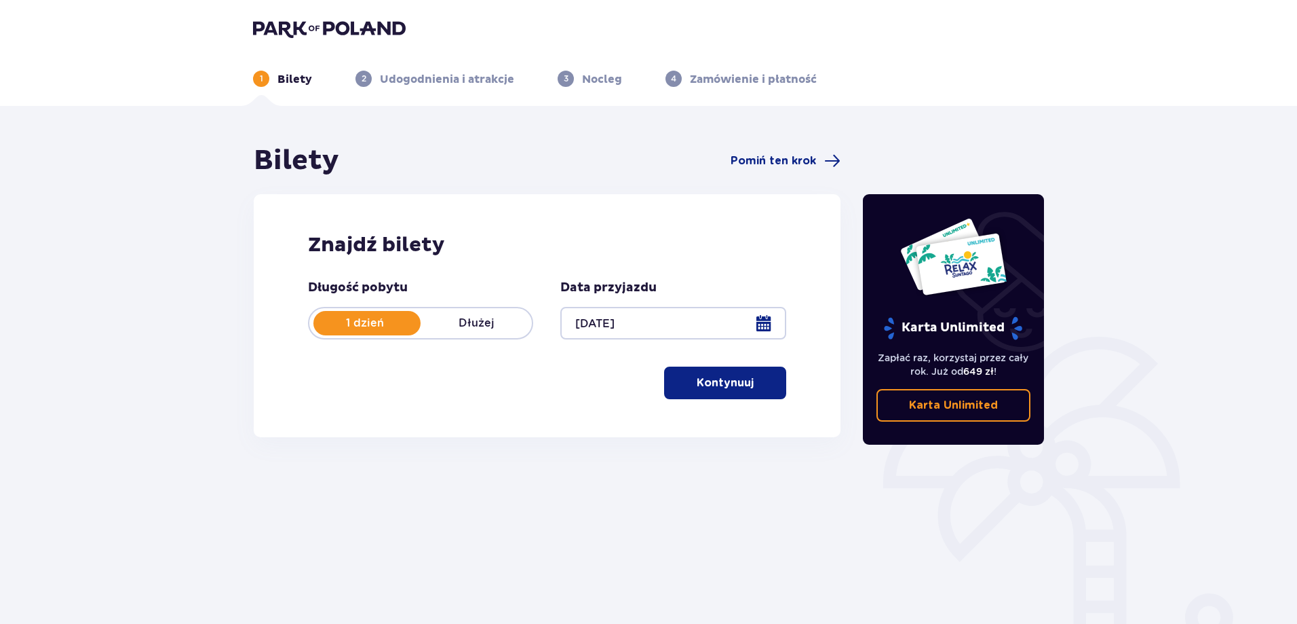
click at [748, 385] on span "button" at bounding box center [756, 383] width 16 height 16
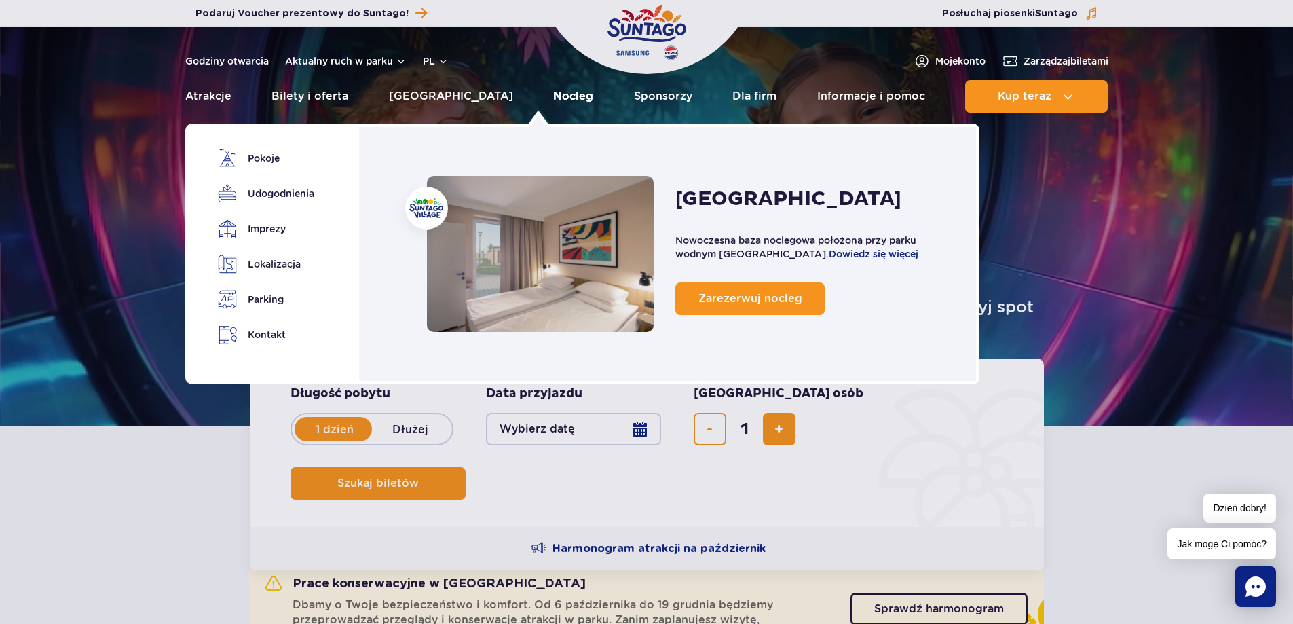
click at [553, 95] on link "Nocleg" at bounding box center [573, 96] width 40 height 33
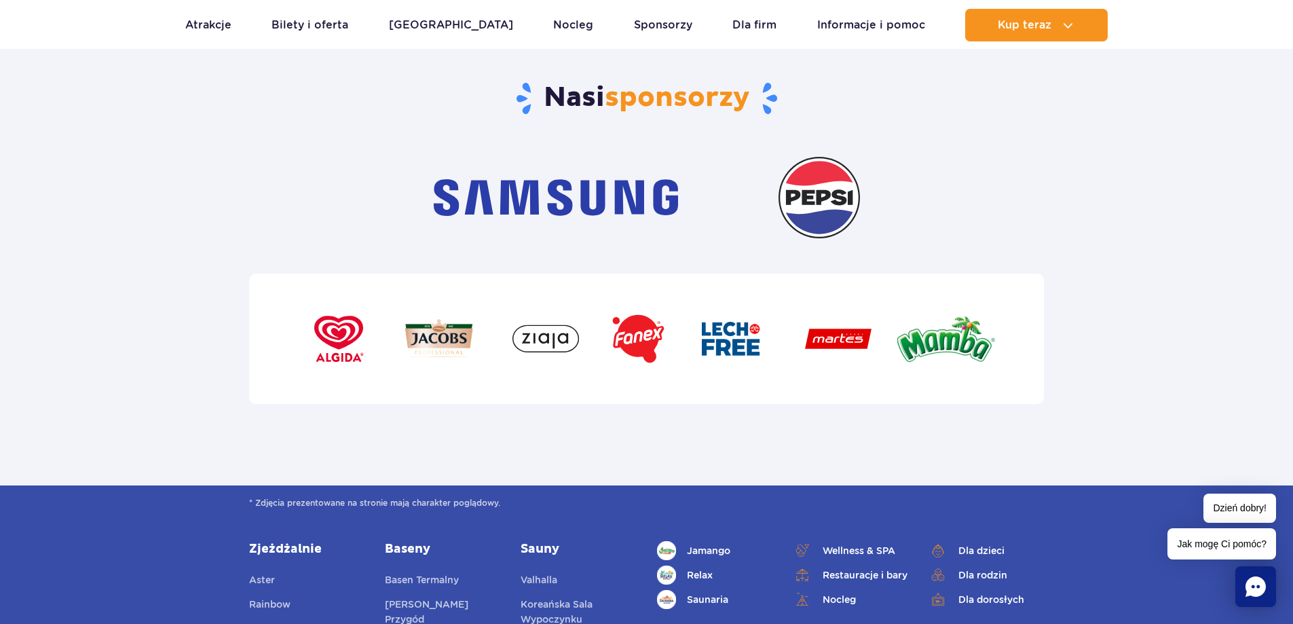
scroll to position [4886, 0]
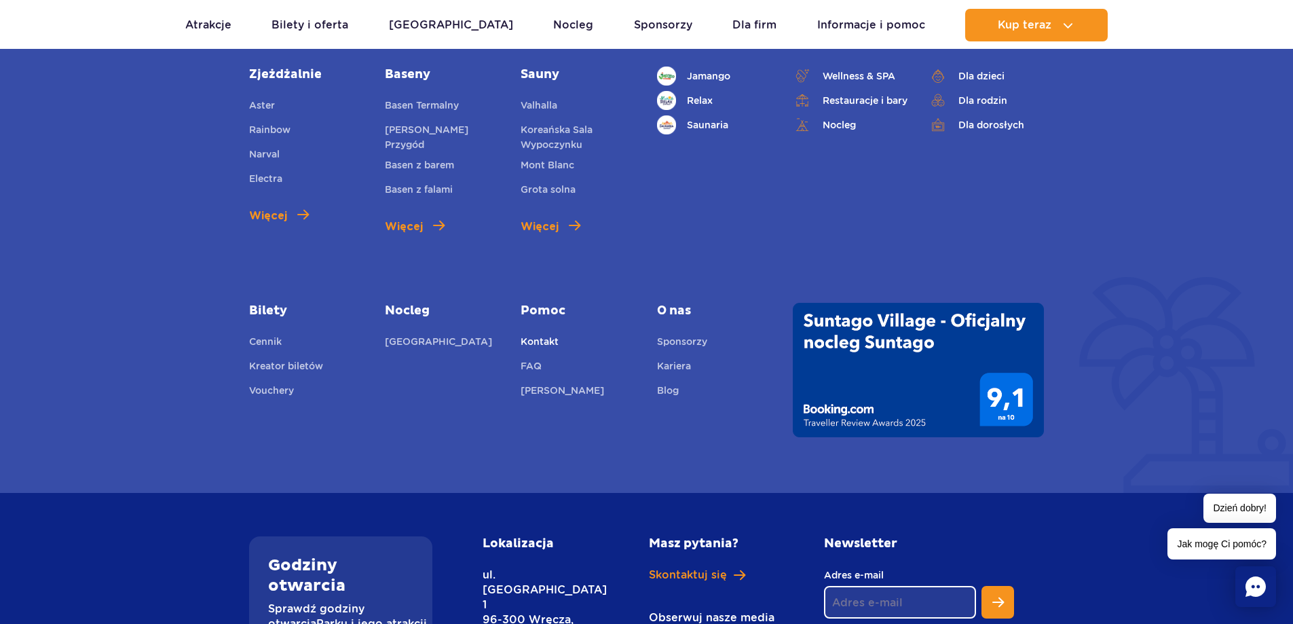
click at [550, 343] on link "Kontakt" at bounding box center [539, 343] width 38 height 19
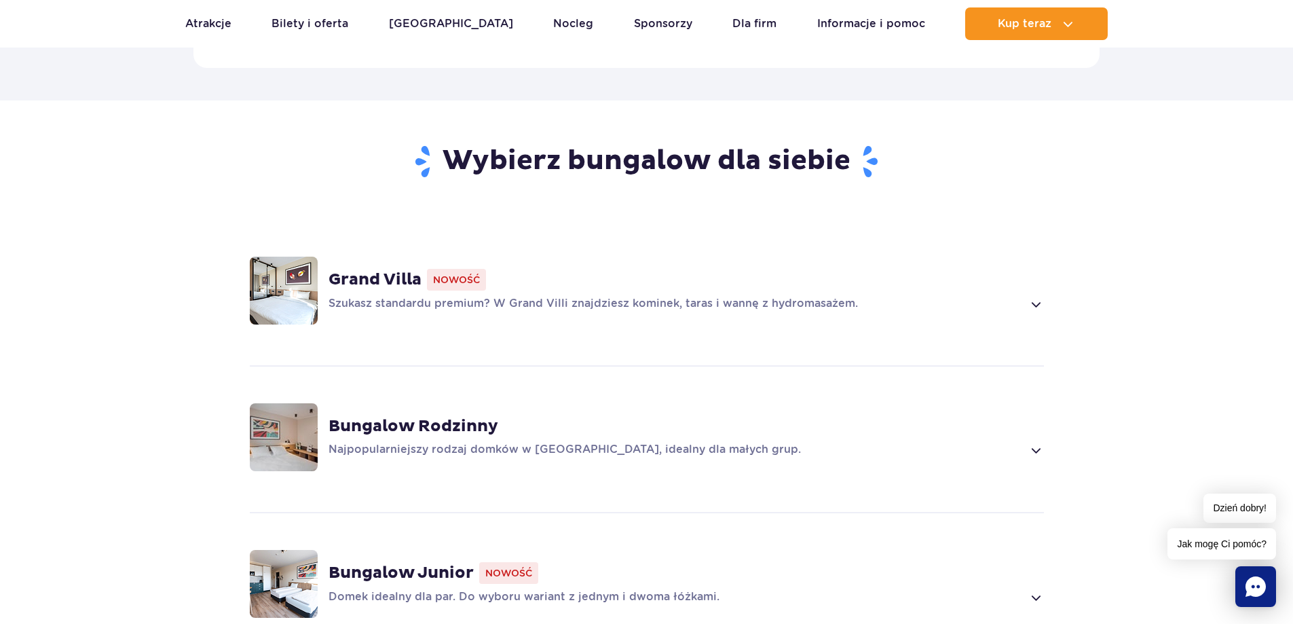
scroll to position [882, 0]
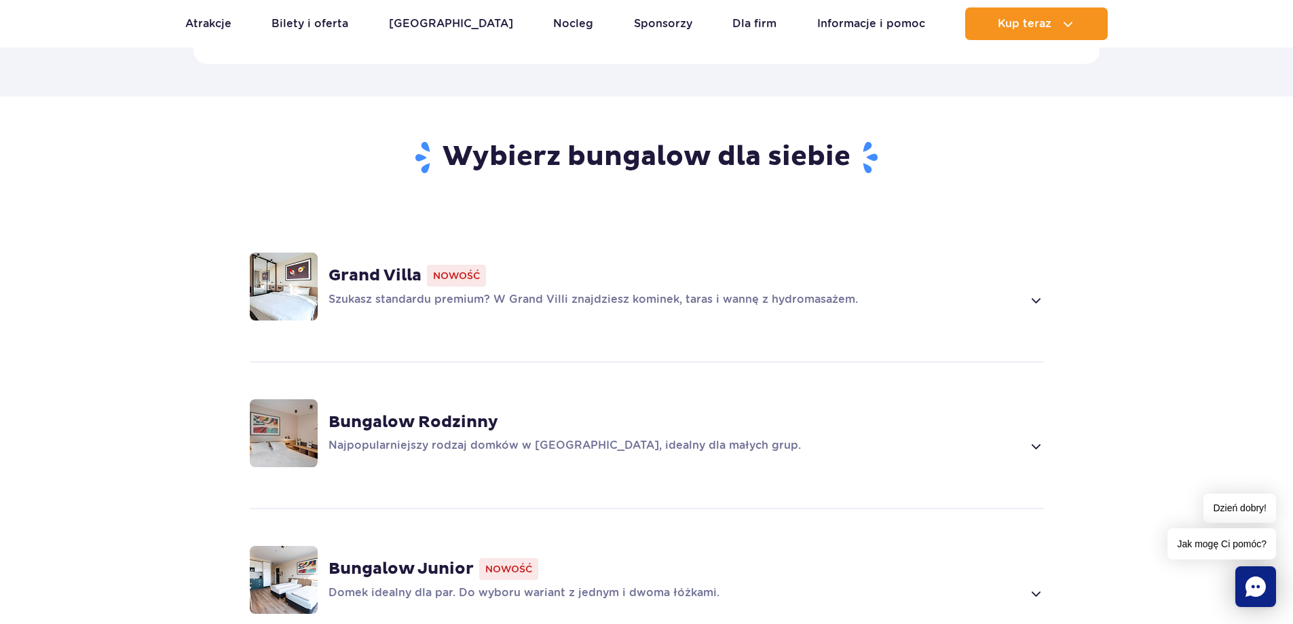
click at [390, 265] on strong "Grand Villa" at bounding box center [374, 275] width 93 height 20
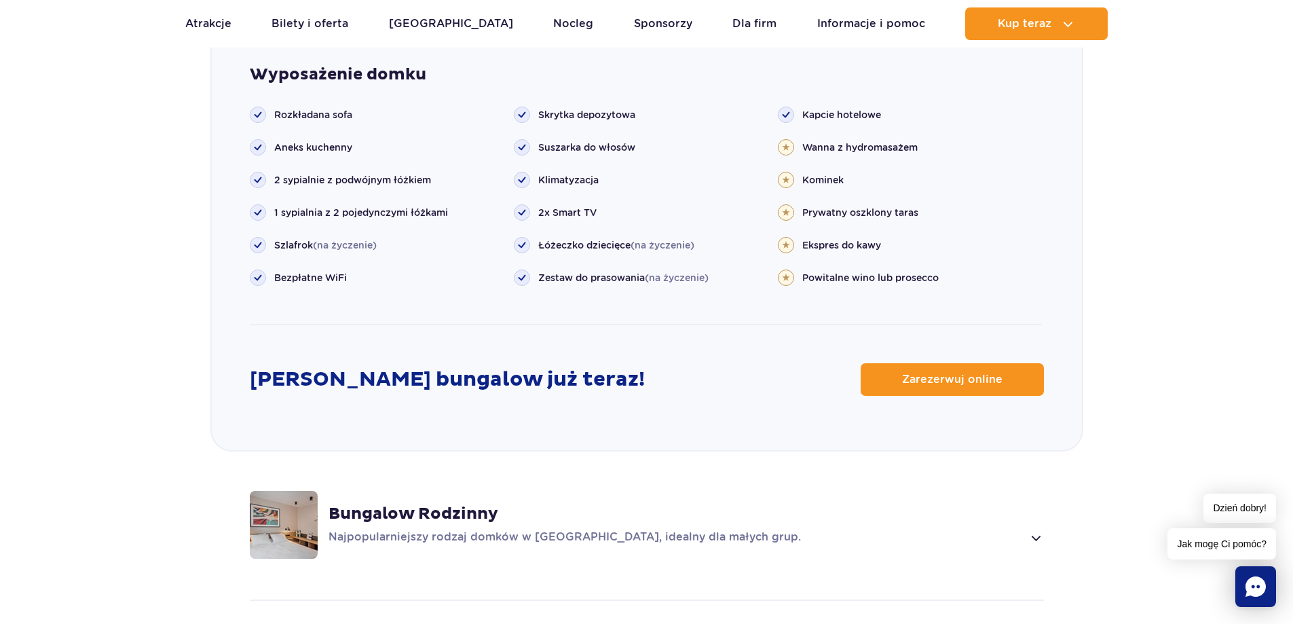
scroll to position [1624, 0]
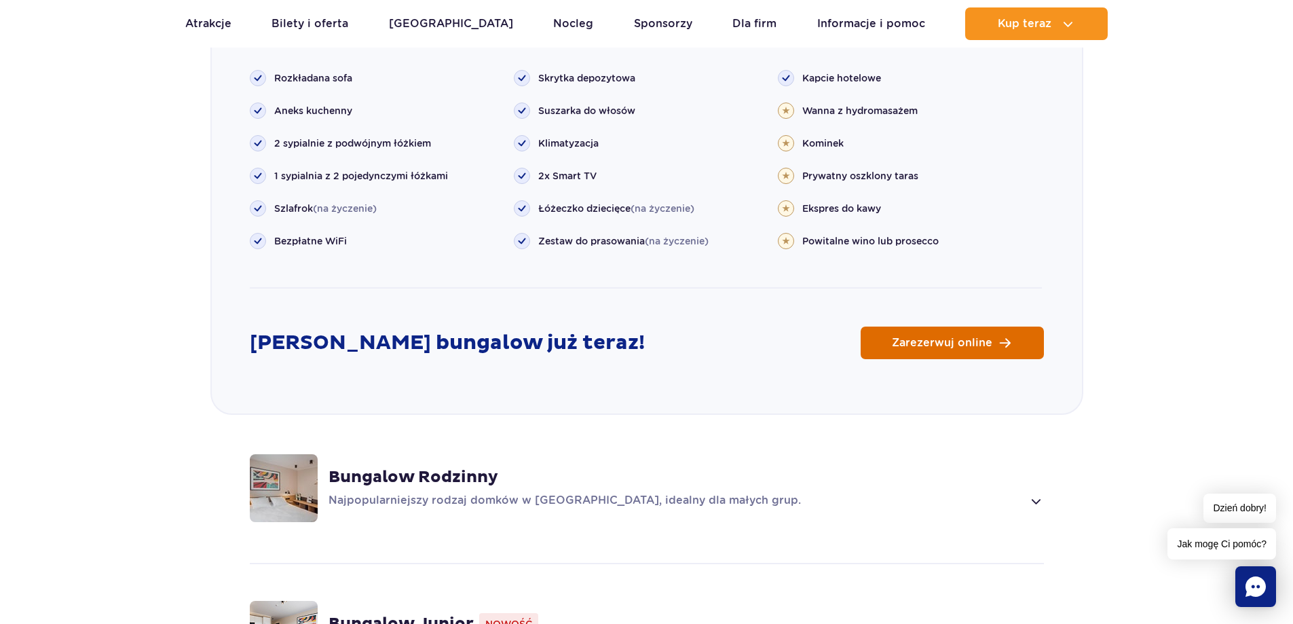
click at [984, 337] on span "Zarezerwuj online" at bounding box center [942, 342] width 100 height 11
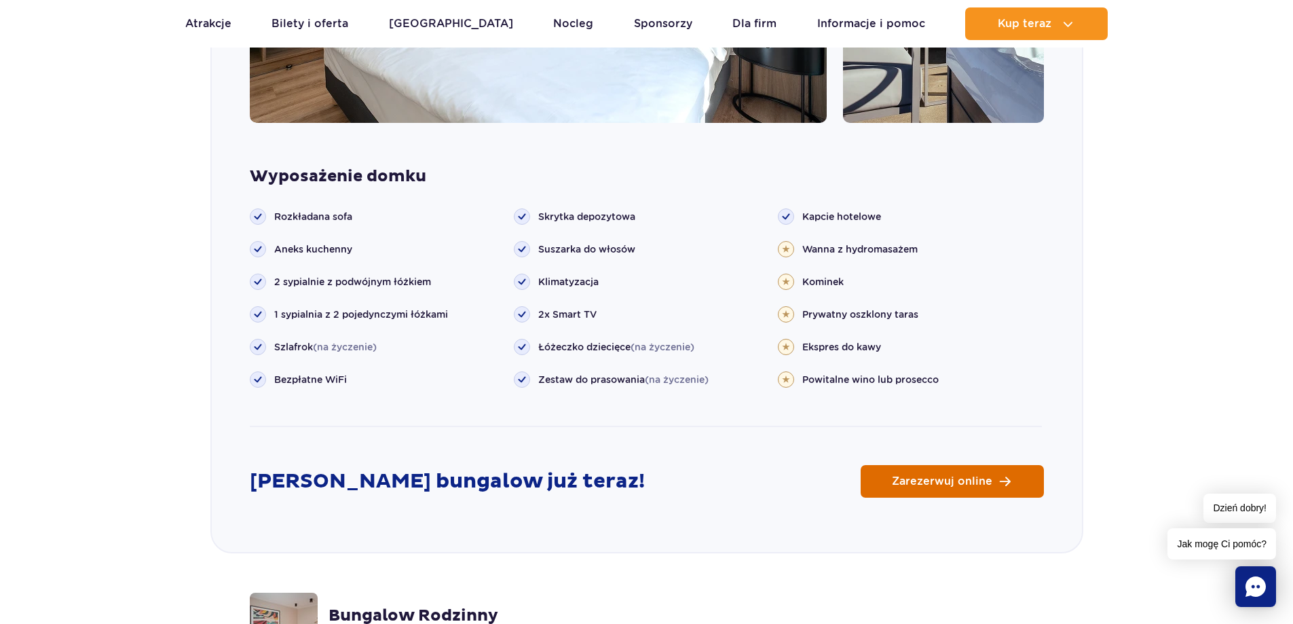
scroll to position [1561, 0]
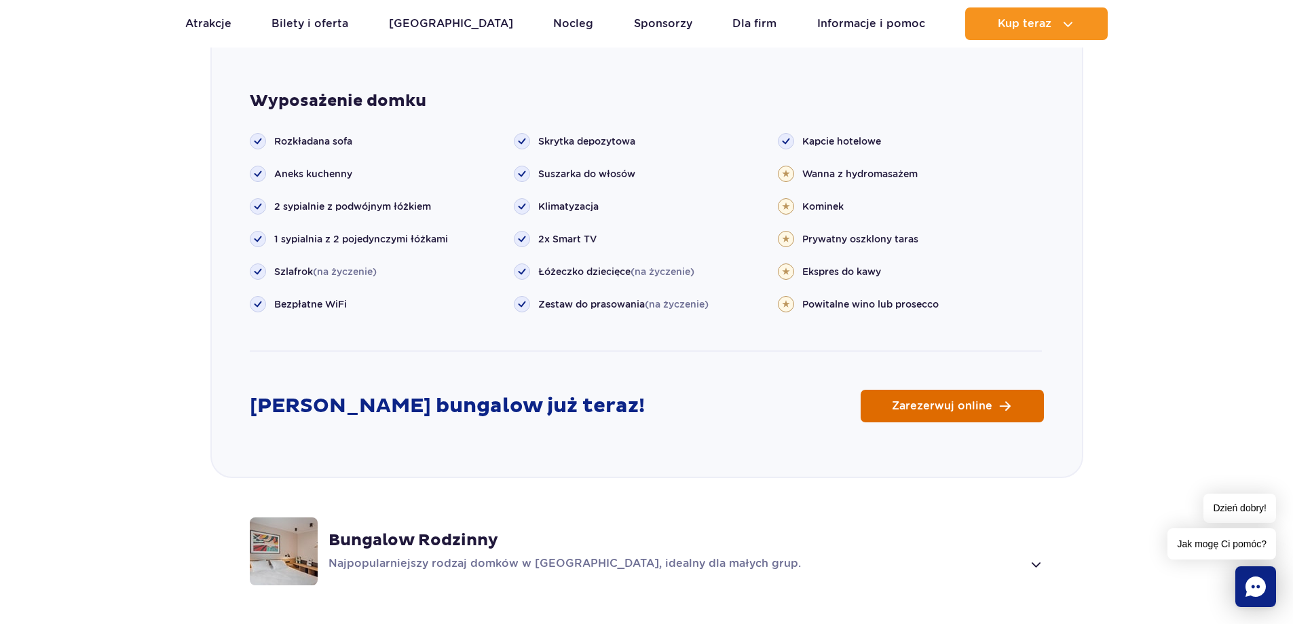
click at [981, 400] on span "Zarezerwuj online" at bounding box center [942, 405] width 100 height 11
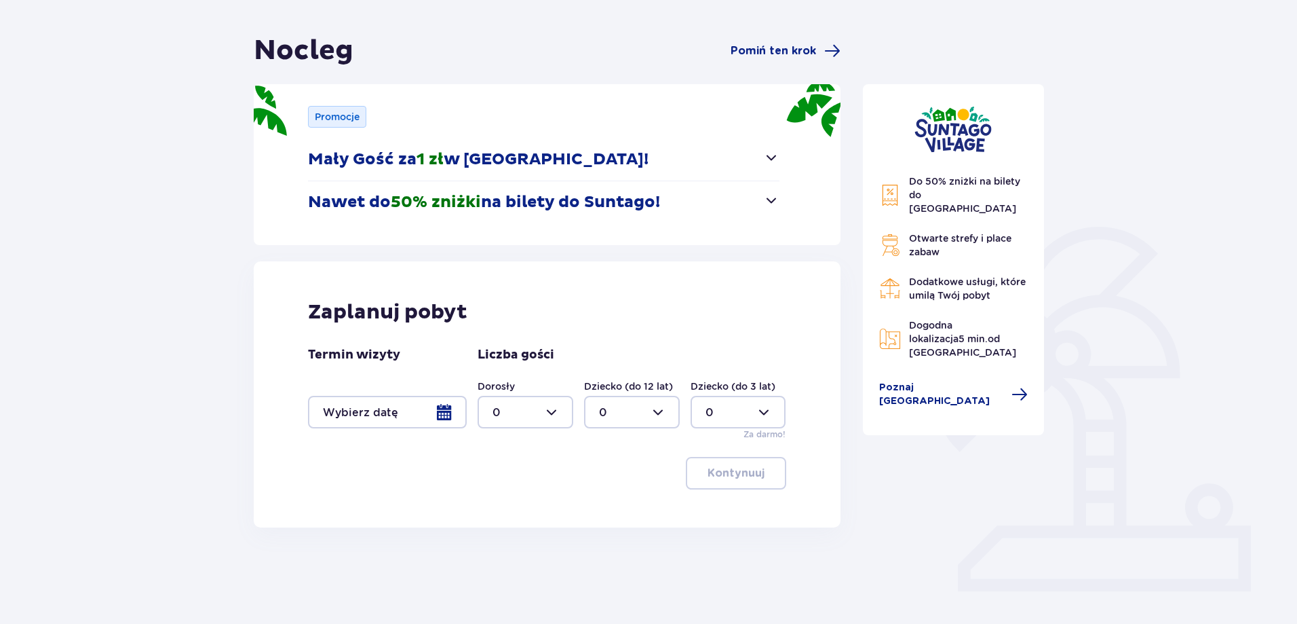
scroll to position [130, 0]
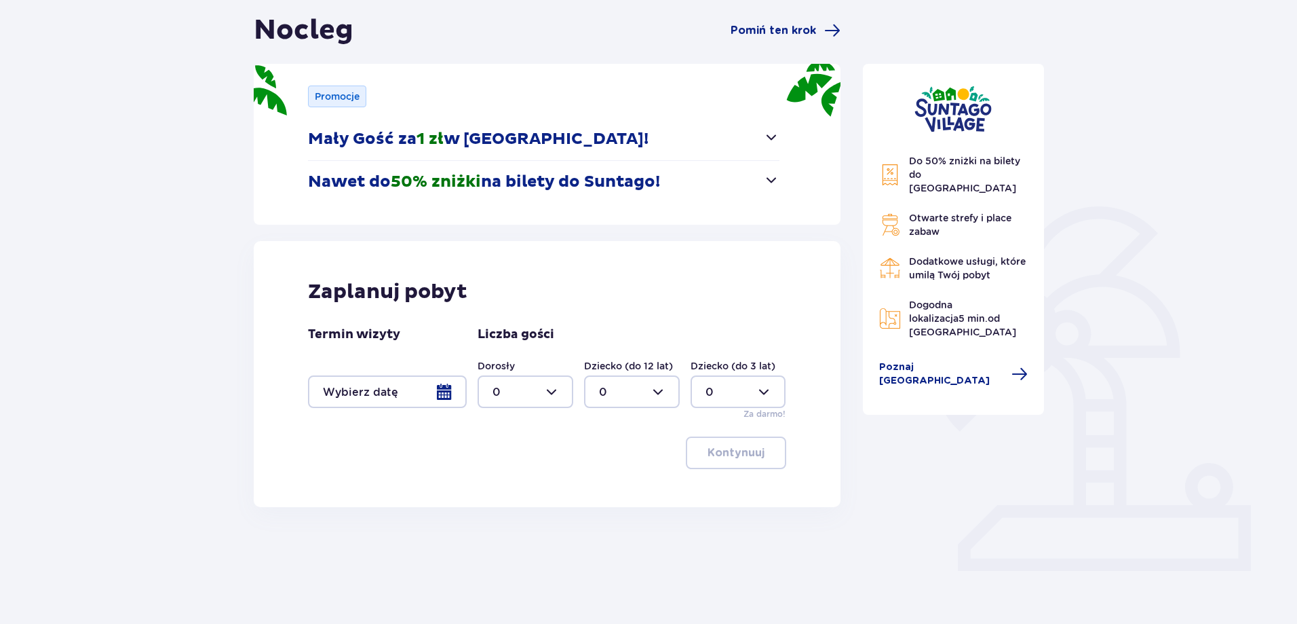
click at [440, 396] on div at bounding box center [387, 391] width 159 height 33
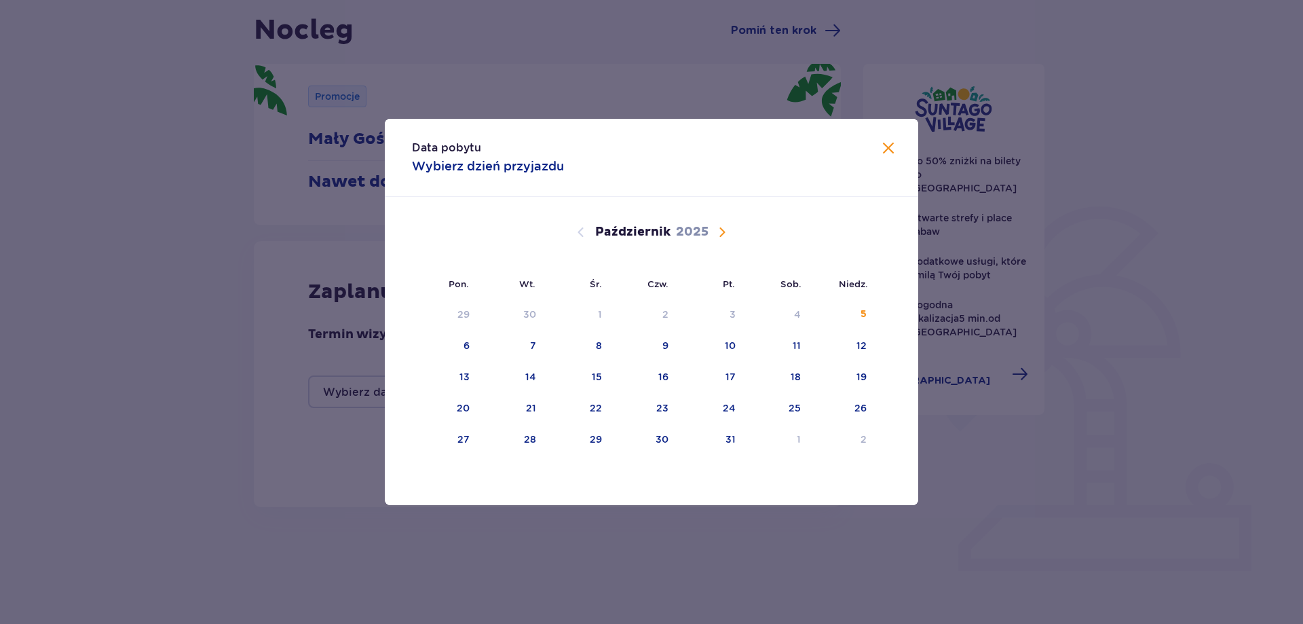
click at [716, 224] on span "Następny miesiąc" at bounding box center [722, 232] width 16 height 16
click at [795, 376] on div "15" at bounding box center [794, 377] width 10 height 14
click at [856, 377] on div "16" at bounding box center [842, 377] width 67 height 30
type input "[DATE] - [DATE]"
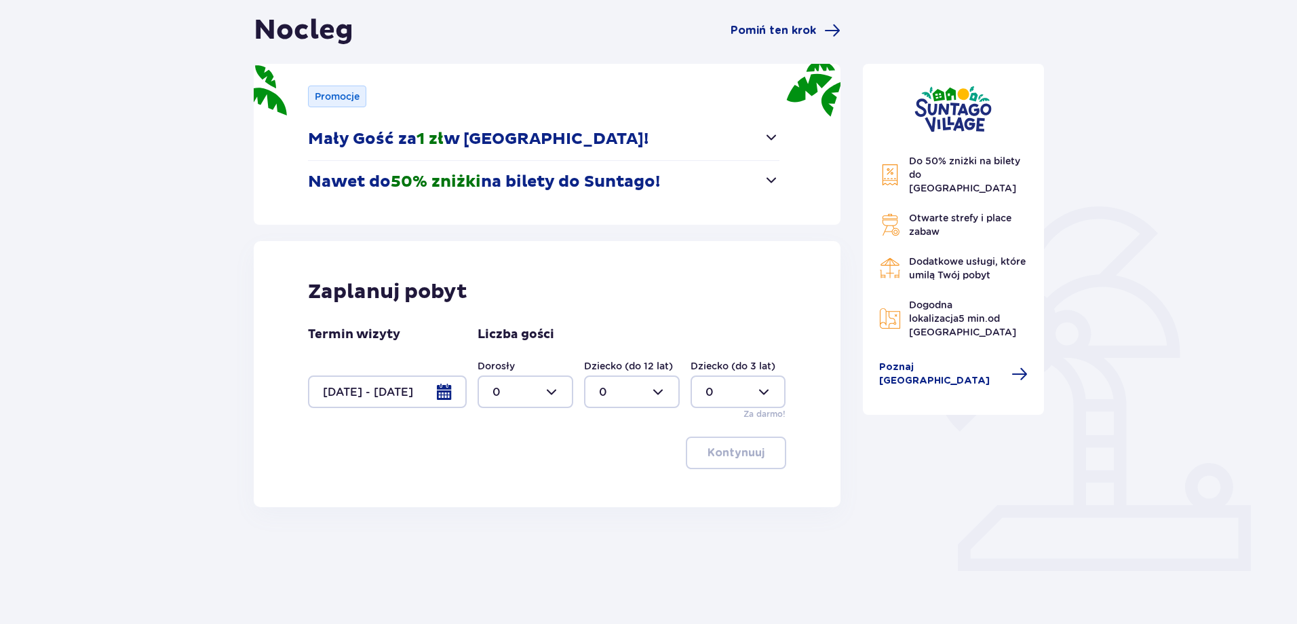
click at [556, 389] on div at bounding box center [526, 391] width 96 height 33
click at [512, 520] on div "3" at bounding box center [526, 518] width 66 height 15
type input "3"
click at [656, 392] on div at bounding box center [632, 391] width 96 height 33
click at [605, 467] on div "1" at bounding box center [632, 461] width 66 height 15
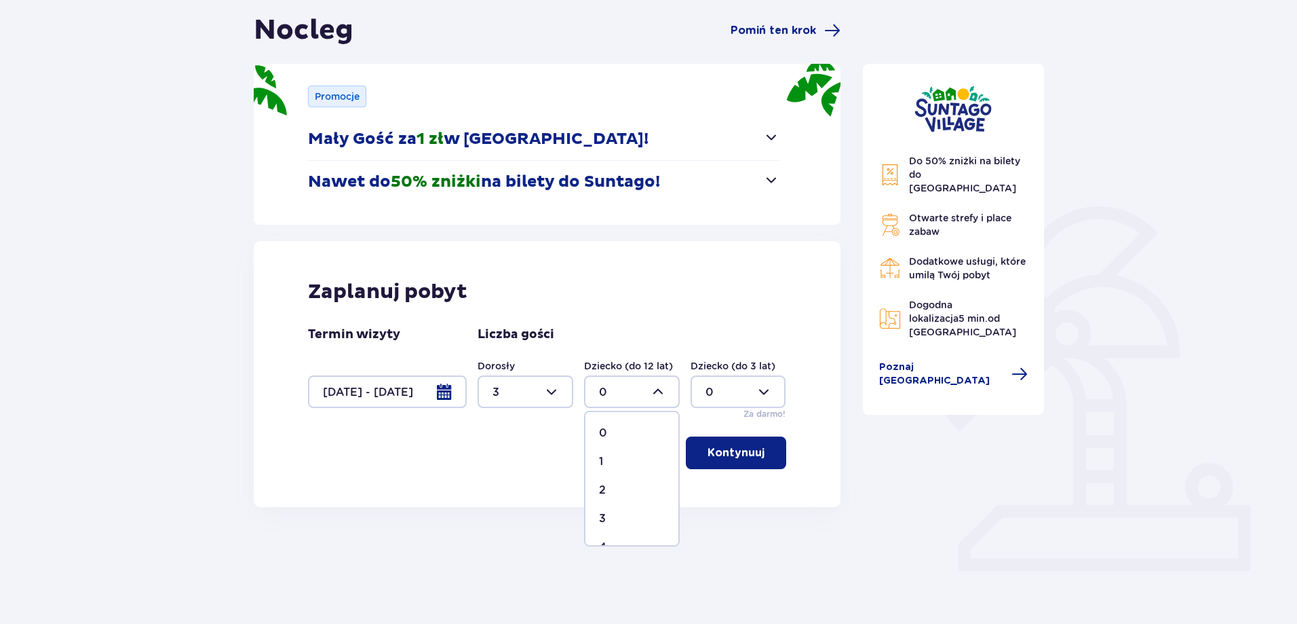
type input "1"
click at [747, 452] on p "Kontynuuj" at bounding box center [736, 452] width 57 height 15
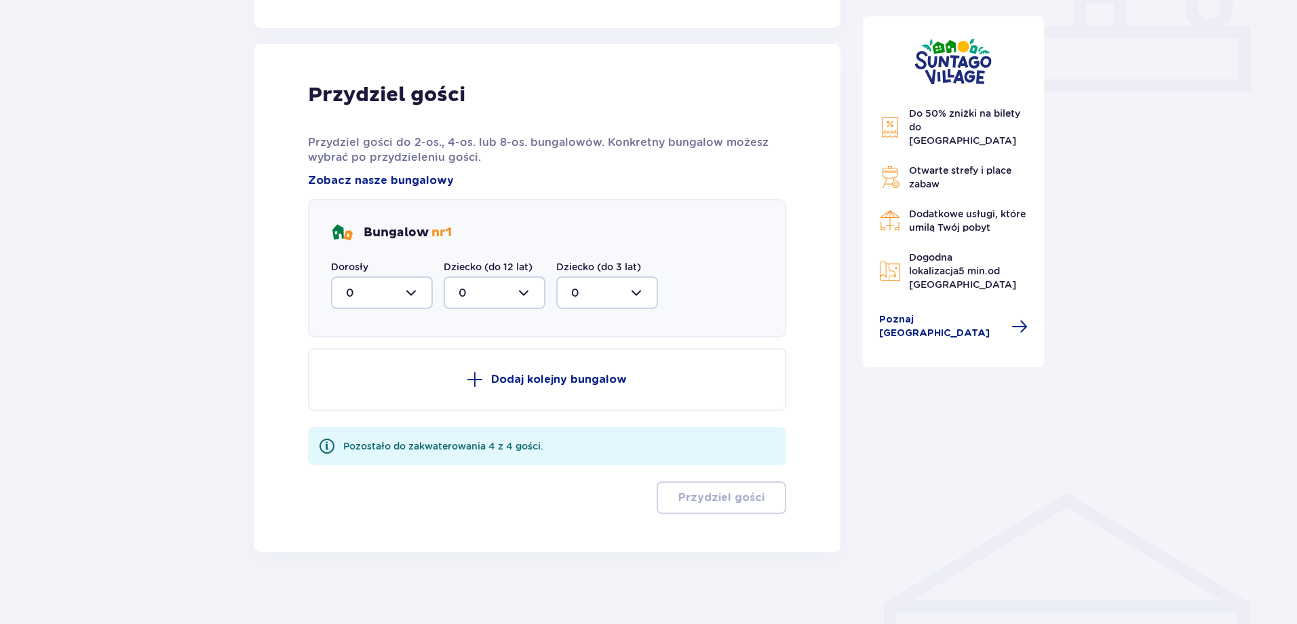
scroll to position [619, 0]
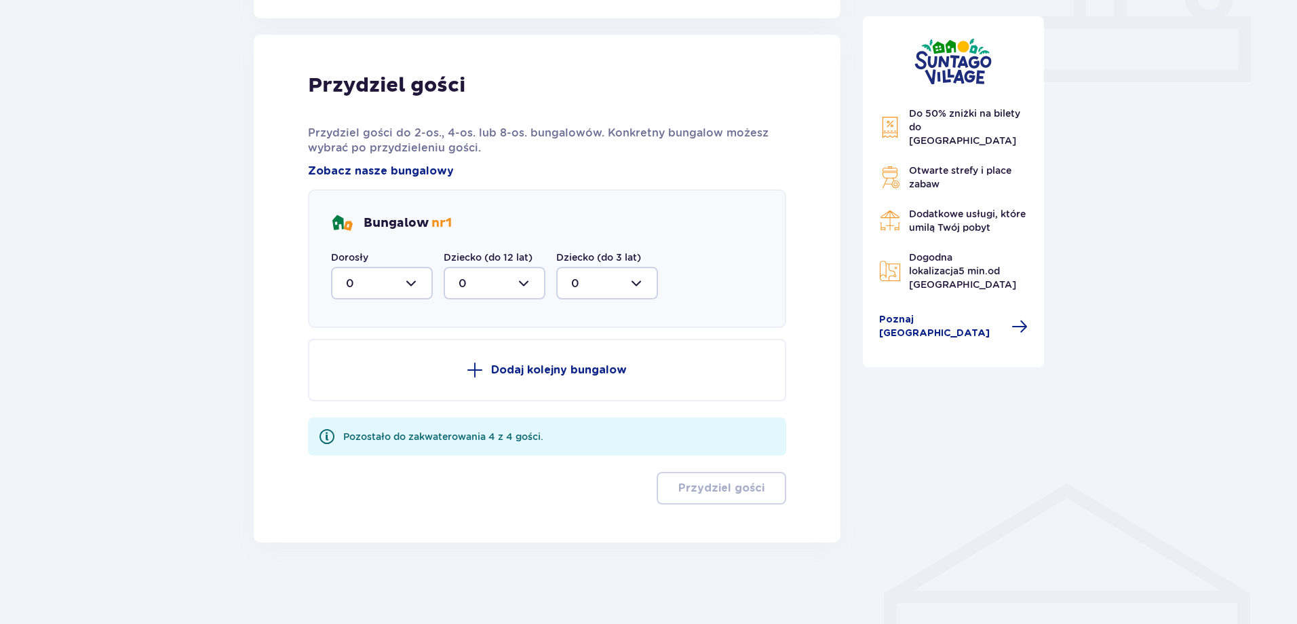
click at [415, 279] on div at bounding box center [382, 283] width 102 height 33
click at [354, 410] on div "3" at bounding box center [382, 409] width 72 height 15
type input "3"
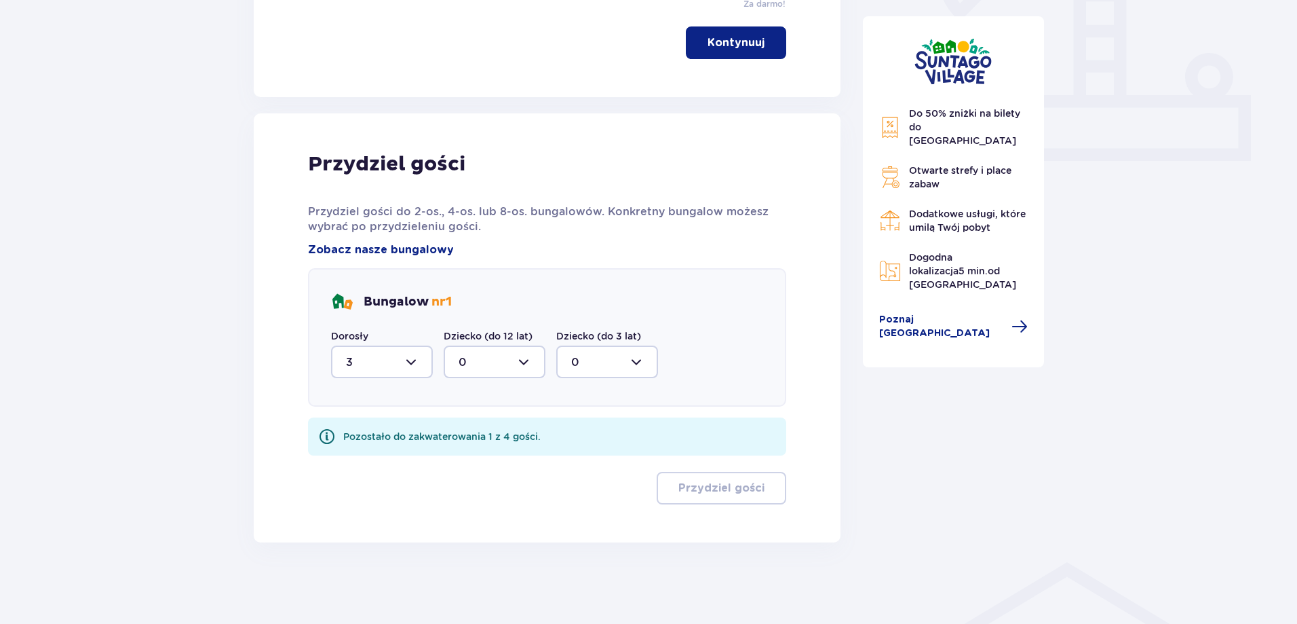
click at [525, 363] on div at bounding box center [495, 361] width 102 height 33
click at [458, 430] on span "1" at bounding box center [494, 431] width 99 height 28
type input "1"
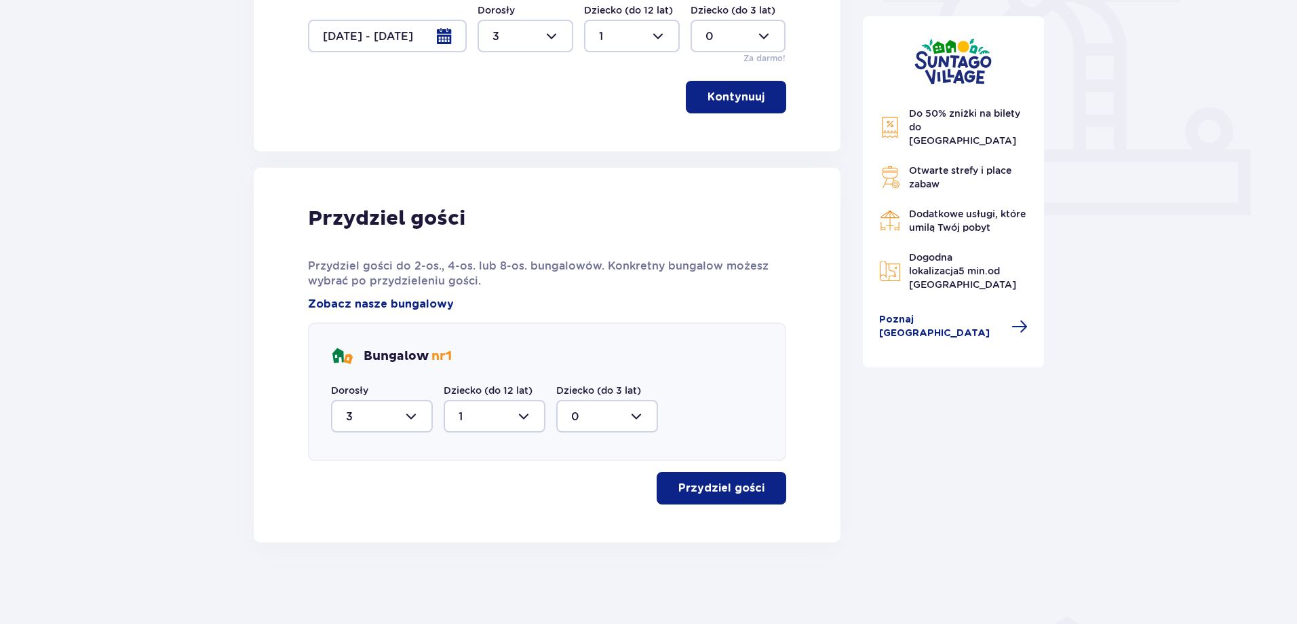
click at [691, 477] on button "Przydziel gości" at bounding box center [722, 488] width 130 height 33
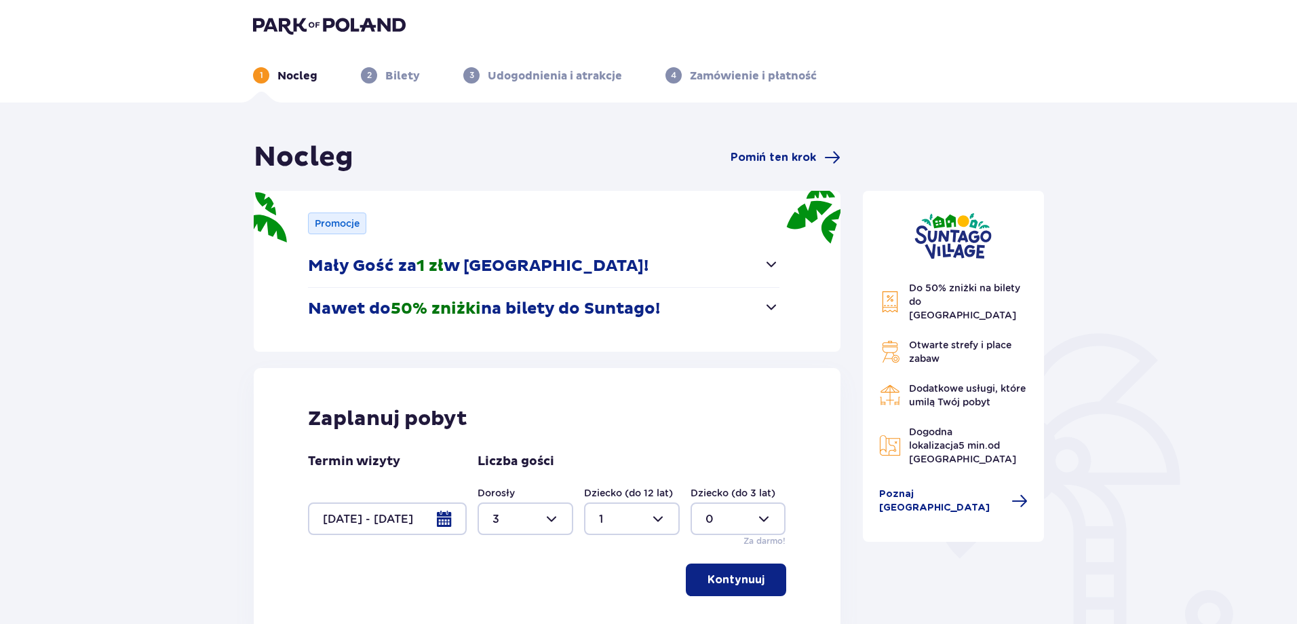
scroll to position [0, 0]
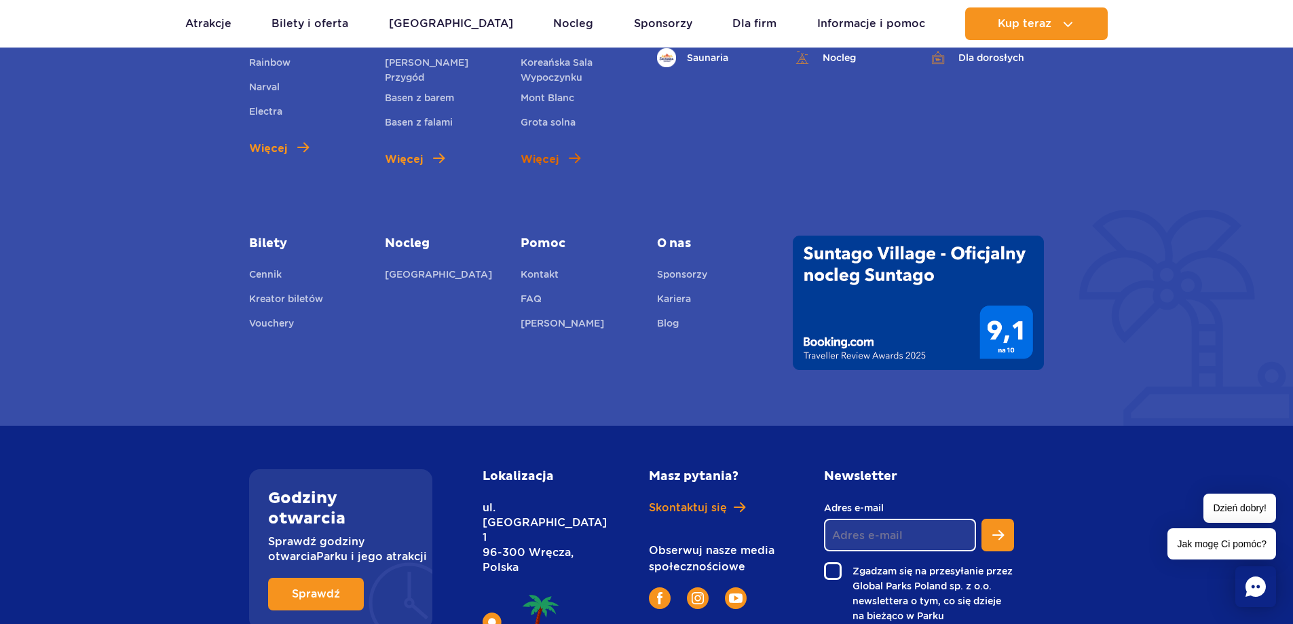
scroll to position [813, 0]
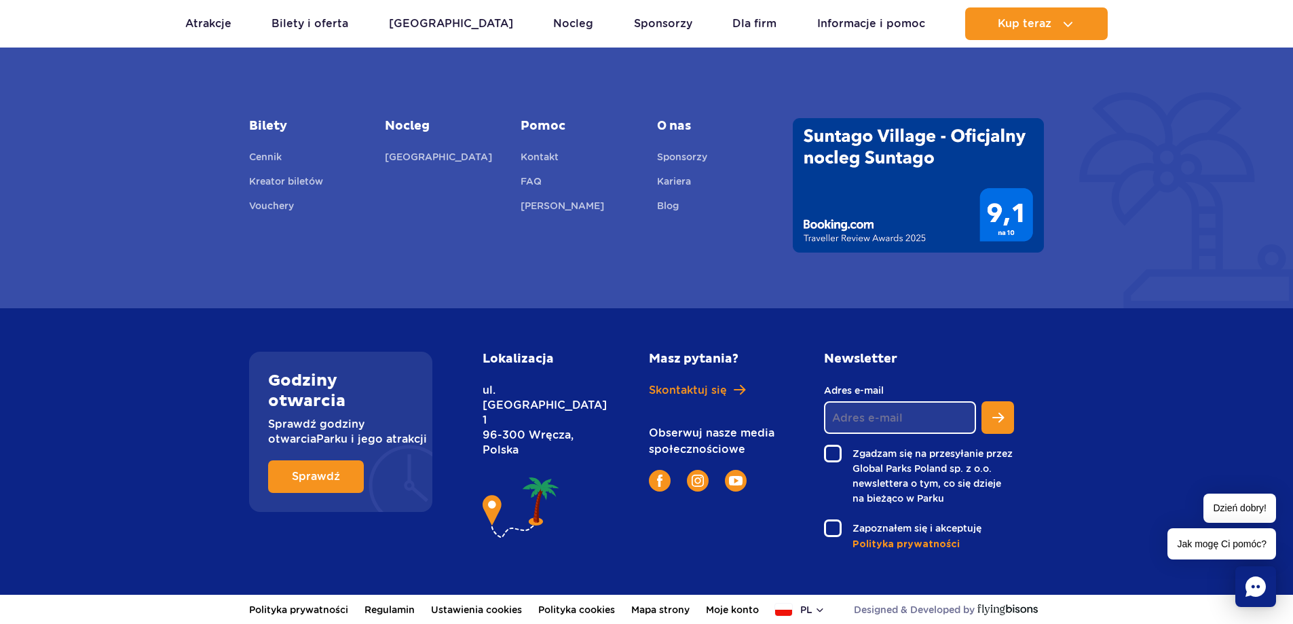
drag, startPoint x: 572, startPoint y: 406, endPoint x: 488, endPoint y: 399, distance: 84.4
click at [488, 399] on p "ul. [STREET_ADDRESS]" at bounding box center [534, 420] width 105 height 75
drag, startPoint x: 497, startPoint y: 408, endPoint x: 609, endPoint y: 395, distance: 112.1
click at [611, 394] on div "Lokalizacja ul. [STREET_ADDRESS]" at bounding box center [549, 450] width 155 height 199
drag, startPoint x: 573, startPoint y: 398, endPoint x: 545, endPoint y: 416, distance: 32.9
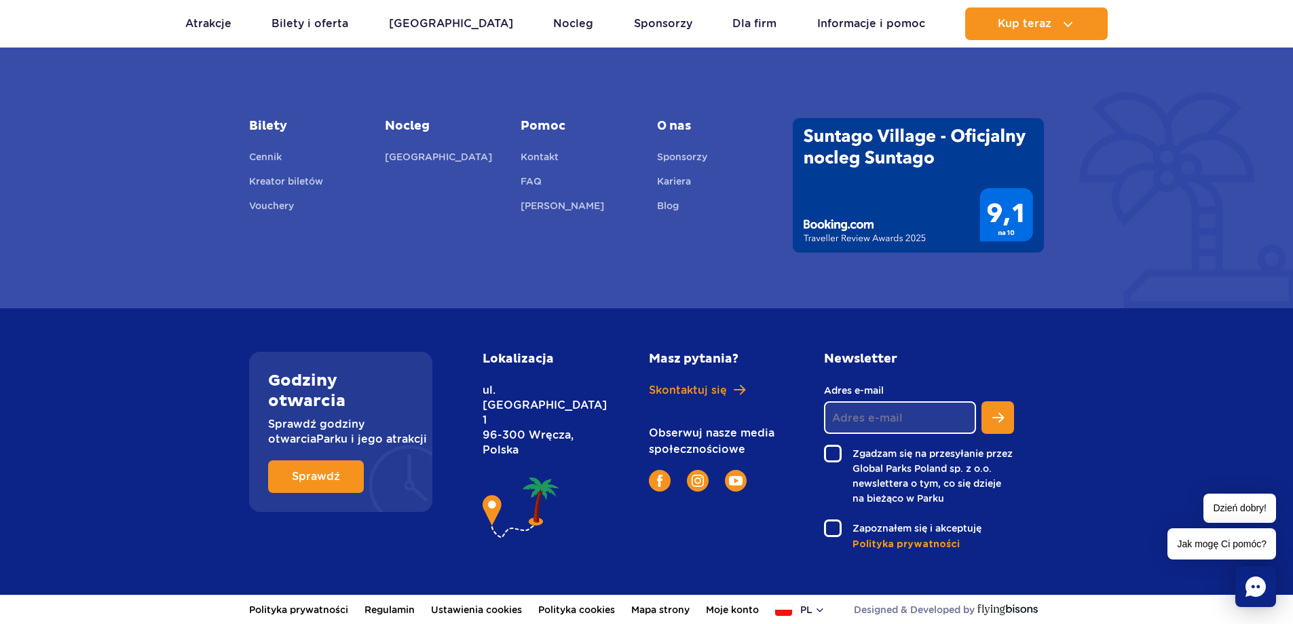
click at [527, 406] on p "ul. [STREET_ADDRESS]" at bounding box center [534, 420] width 105 height 75
copy p "Wręcza"
